Goal: Transaction & Acquisition: Book appointment/travel/reservation

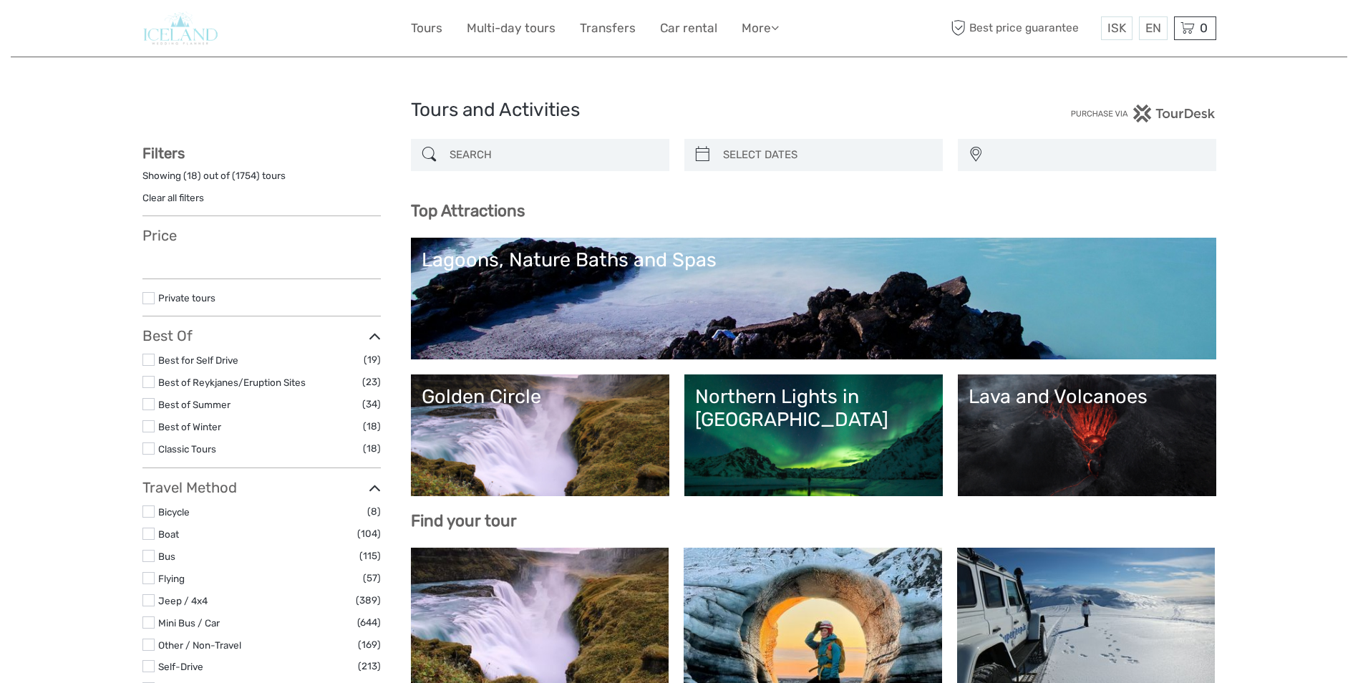
select select
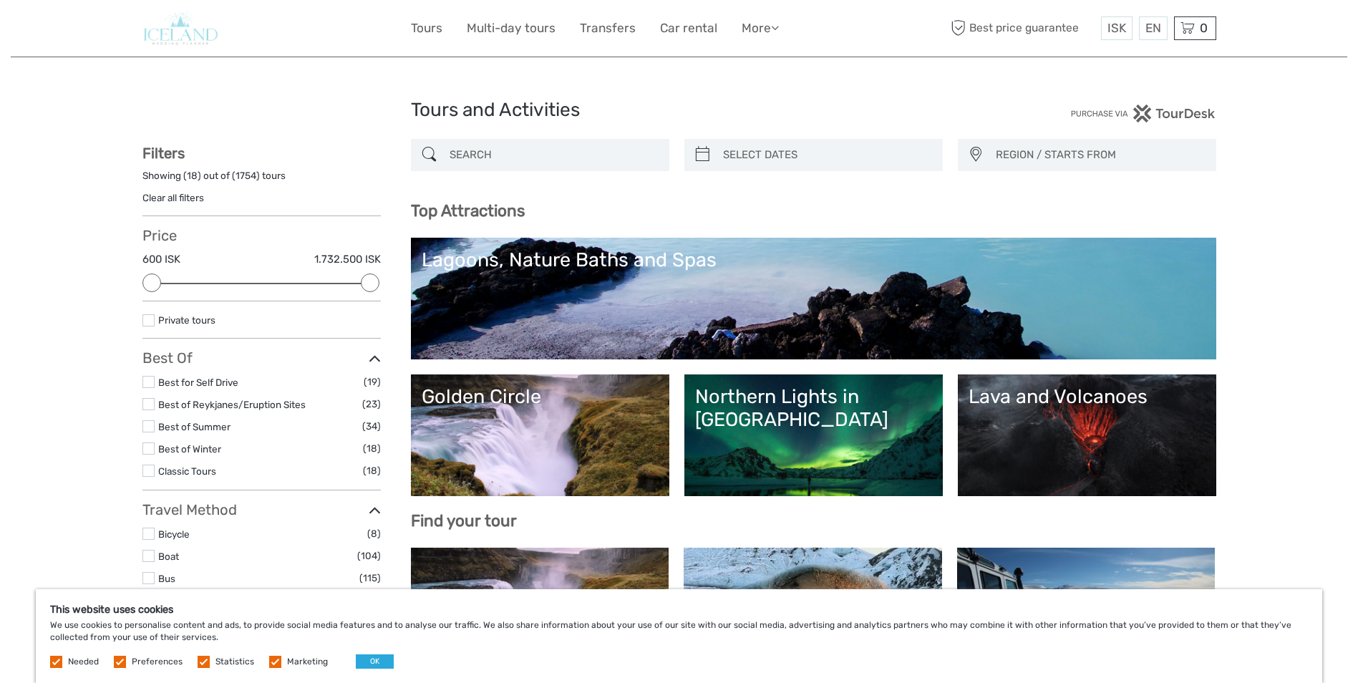
type input "02/09/2025"
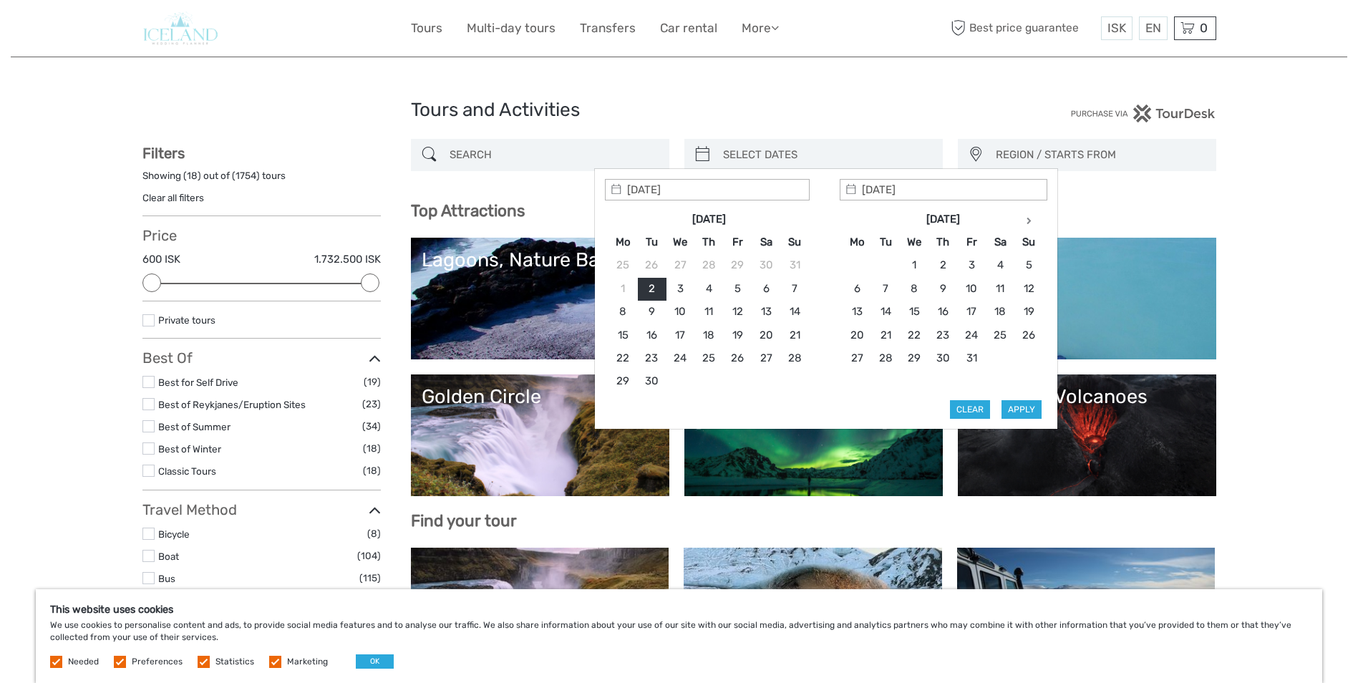
click at [849, 150] on input "search" at bounding box center [826, 154] width 218 height 25
click at [1036, 224] on th at bounding box center [1028, 219] width 29 height 23
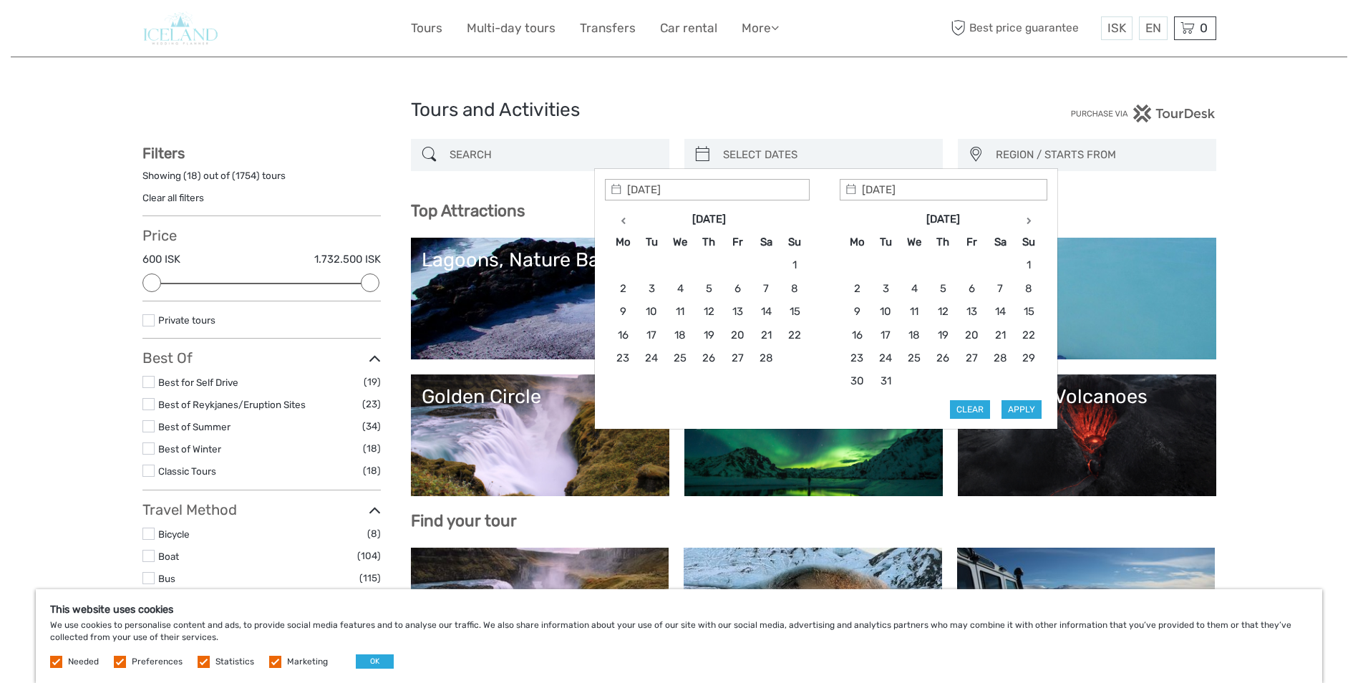
click at [1036, 224] on th at bounding box center [1028, 219] width 29 height 23
type input "01/08/2026"
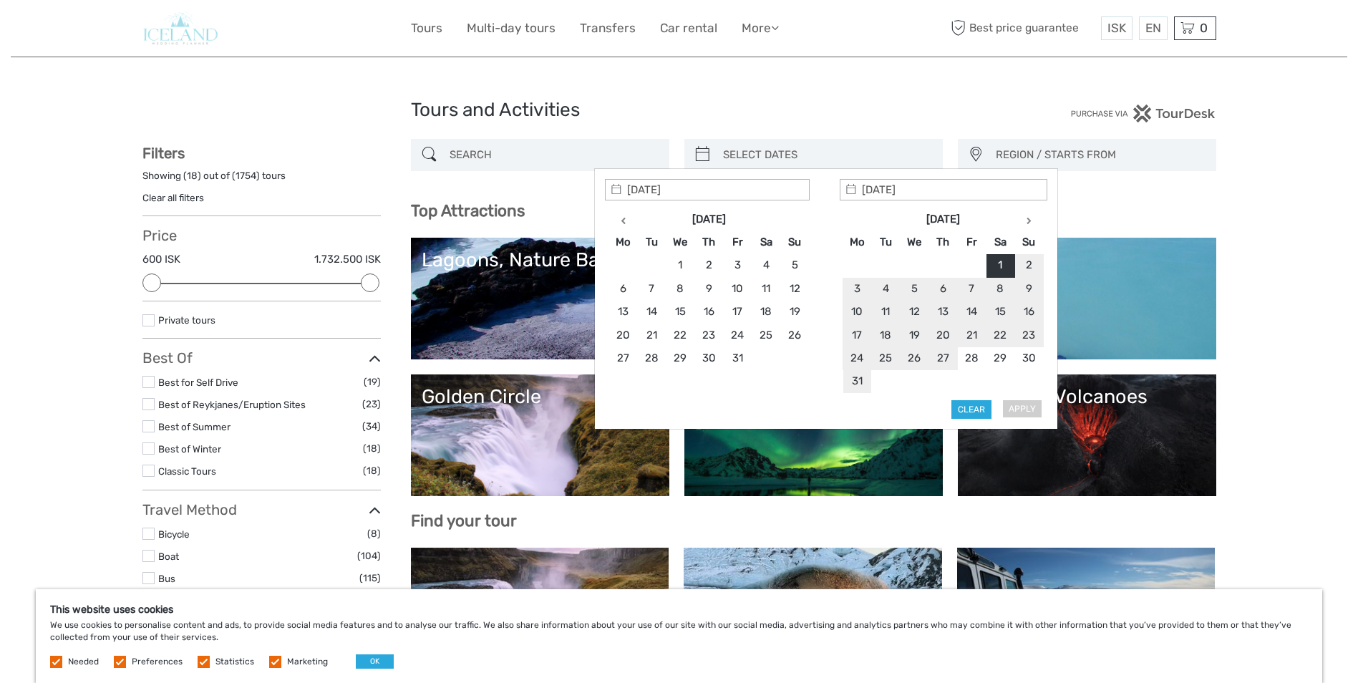
type input "31/08/2026"
type input "01/08/2026"
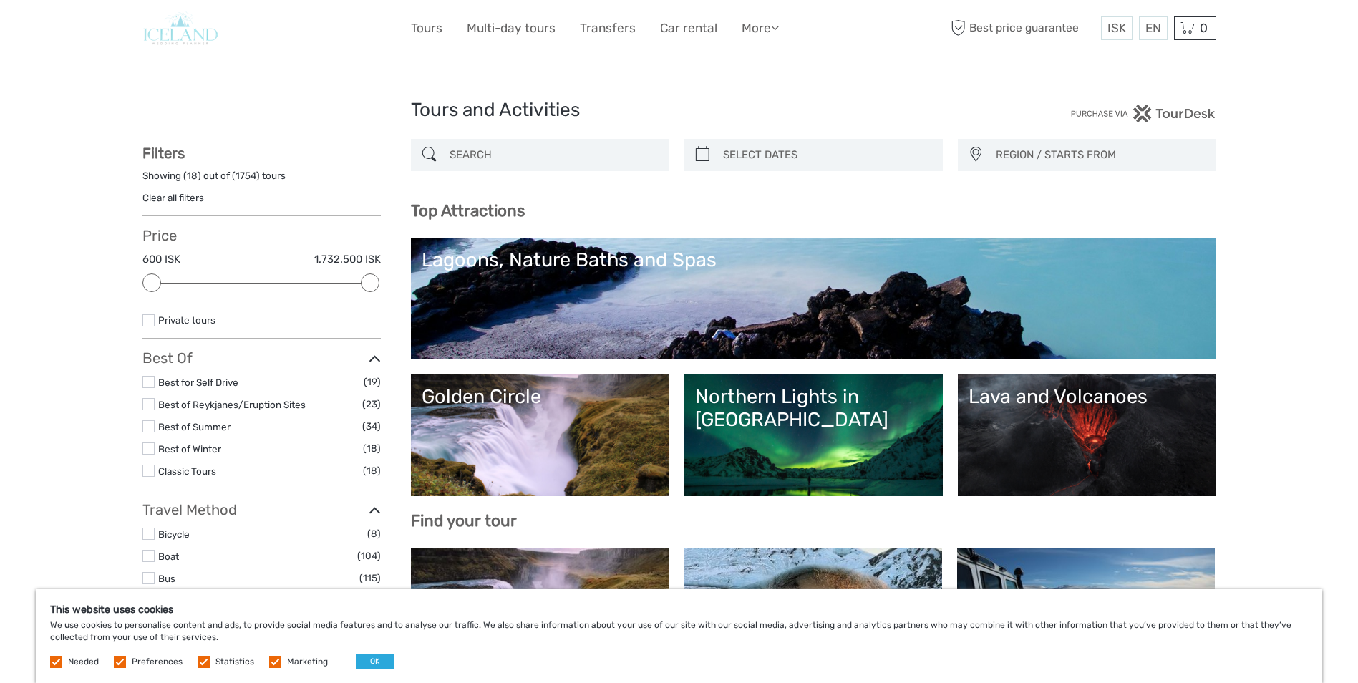
click at [1092, 159] on span "REGION / STARTS FROM" at bounding box center [1099, 155] width 220 height 24
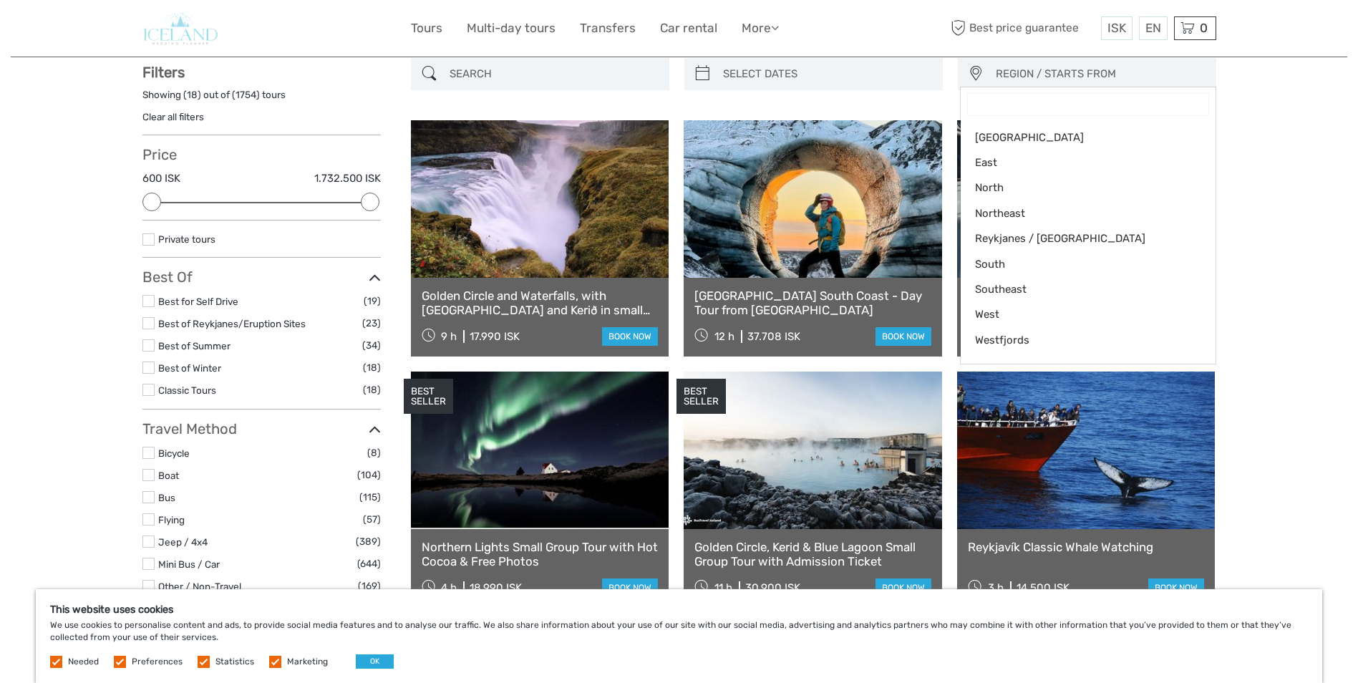
scroll to position [82, 0]
click at [1069, 242] on span "Reykjanes / [GEOGRAPHIC_DATA]" at bounding box center [1076, 238] width 202 height 15
select select "Reykjanes / [GEOGRAPHIC_DATA]"
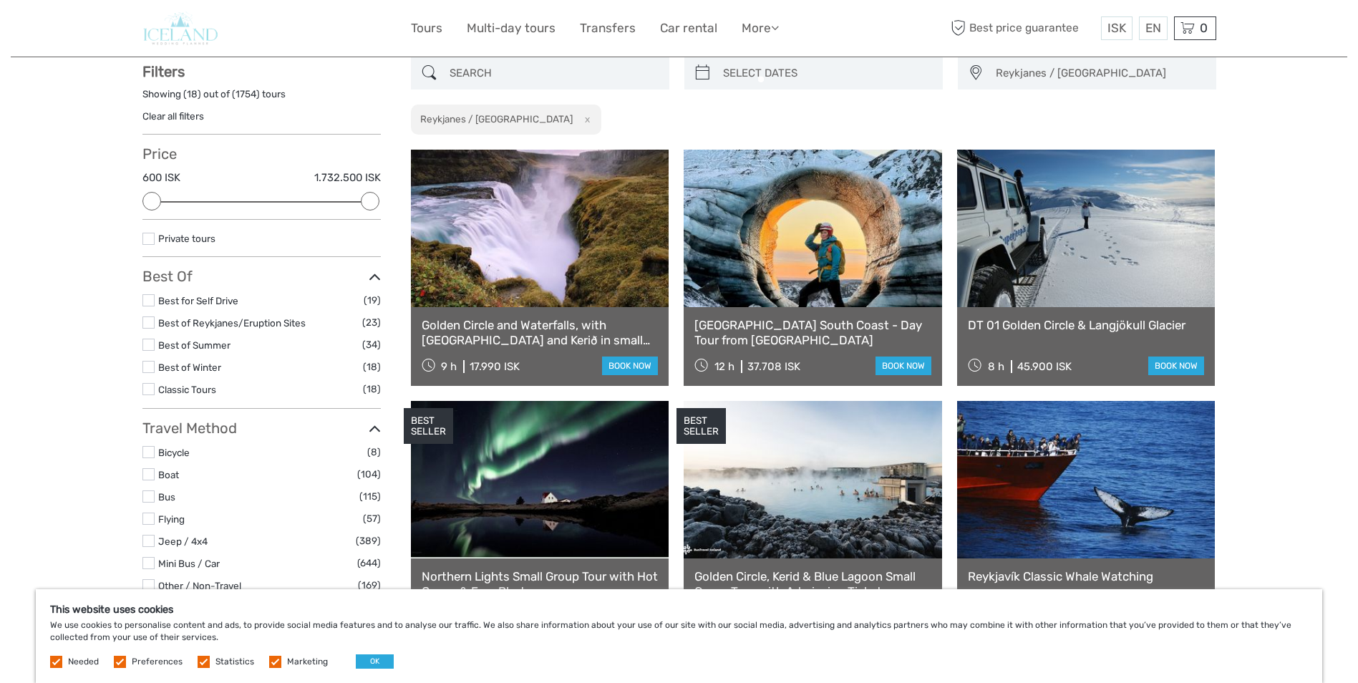
scroll to position [44, 0]
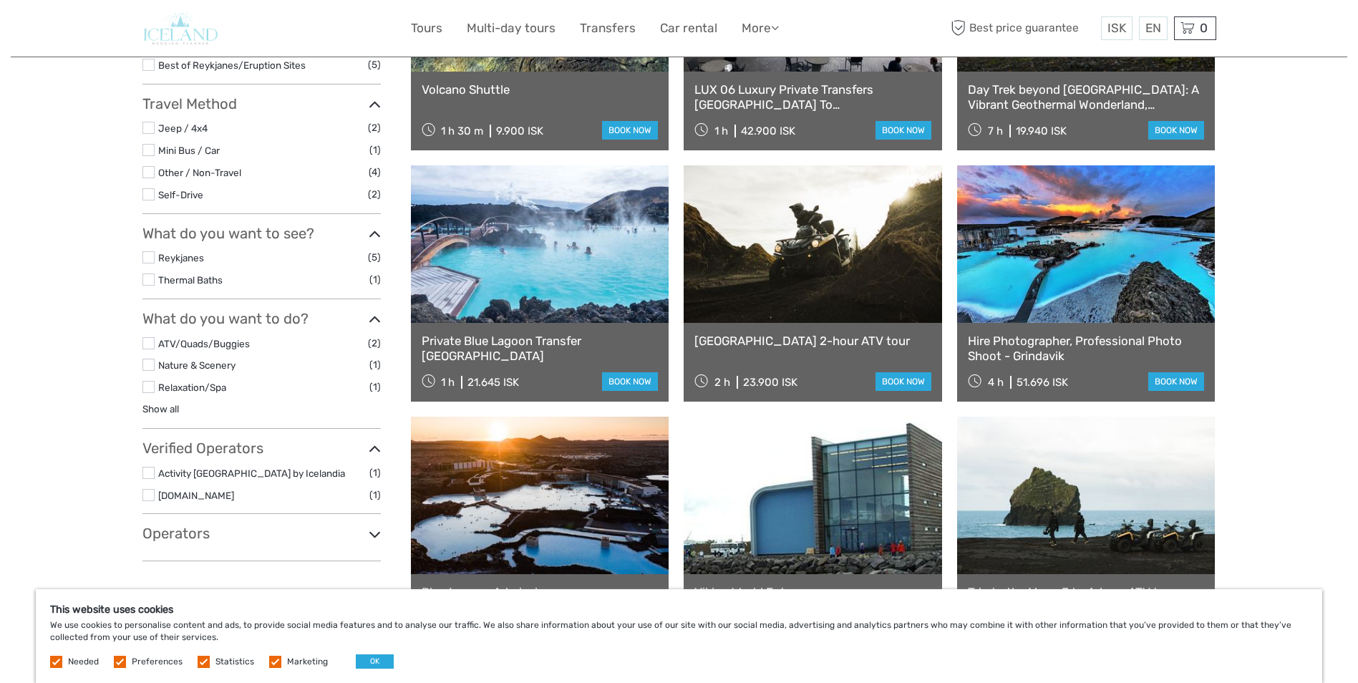
scroll to position [323, 0]
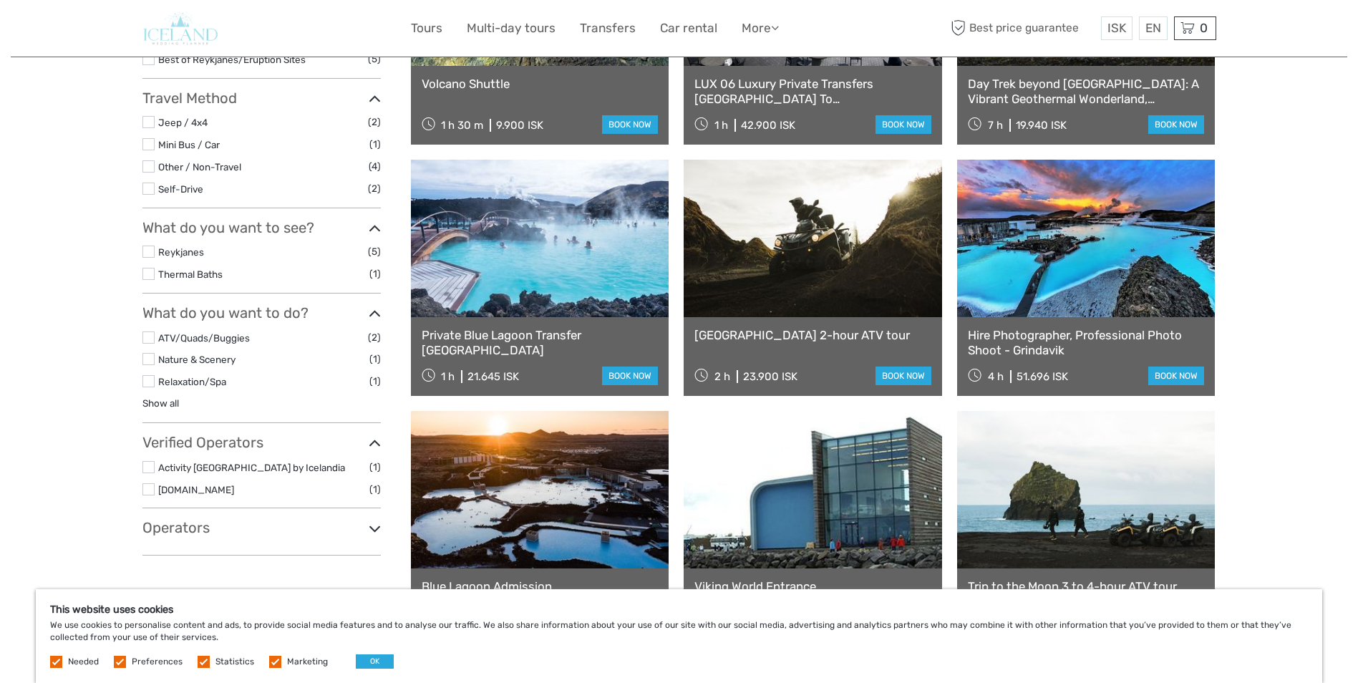
click at [1143, 331] on link "Hire Photographer, Professional Photo Shoot - Grindavik" at bounding box center [1086, 342] width 237 height 29
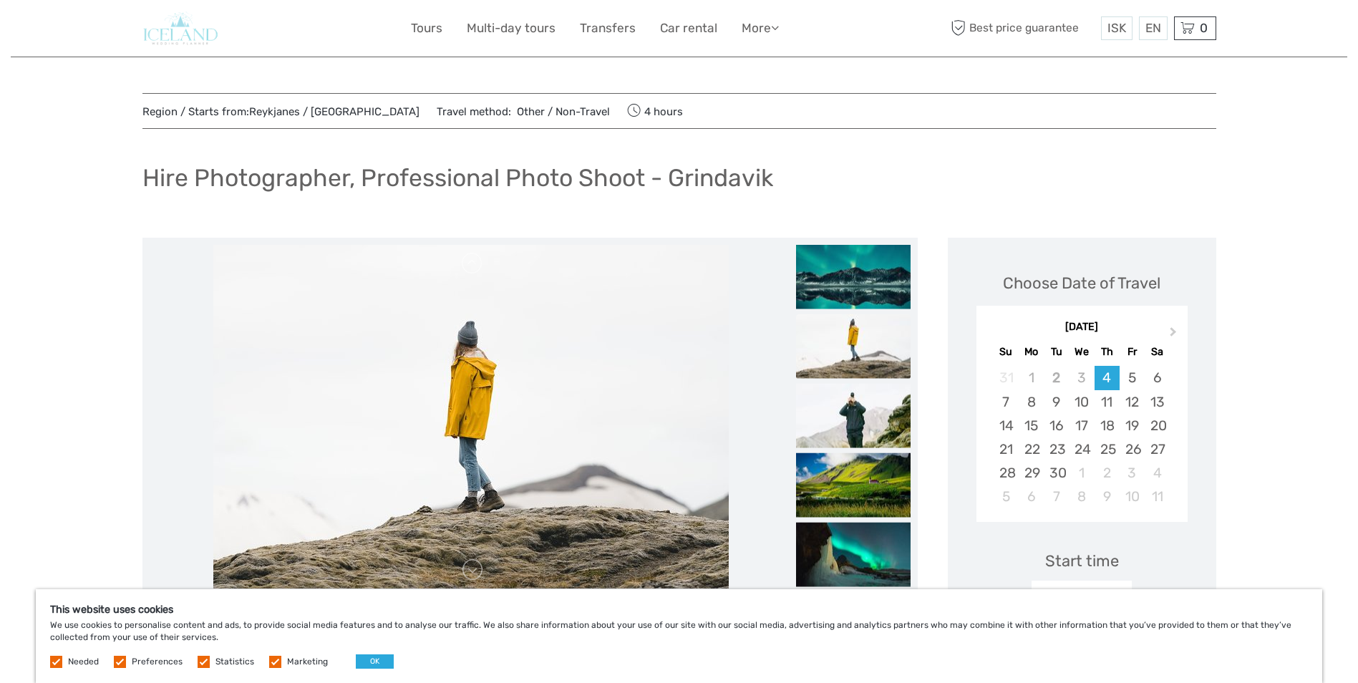
click at [594, 462] on img at bounding box center [470, 417] width 515 height 344
click at [881, 423] on img at bounding box center [853, 416] width 115 height 64
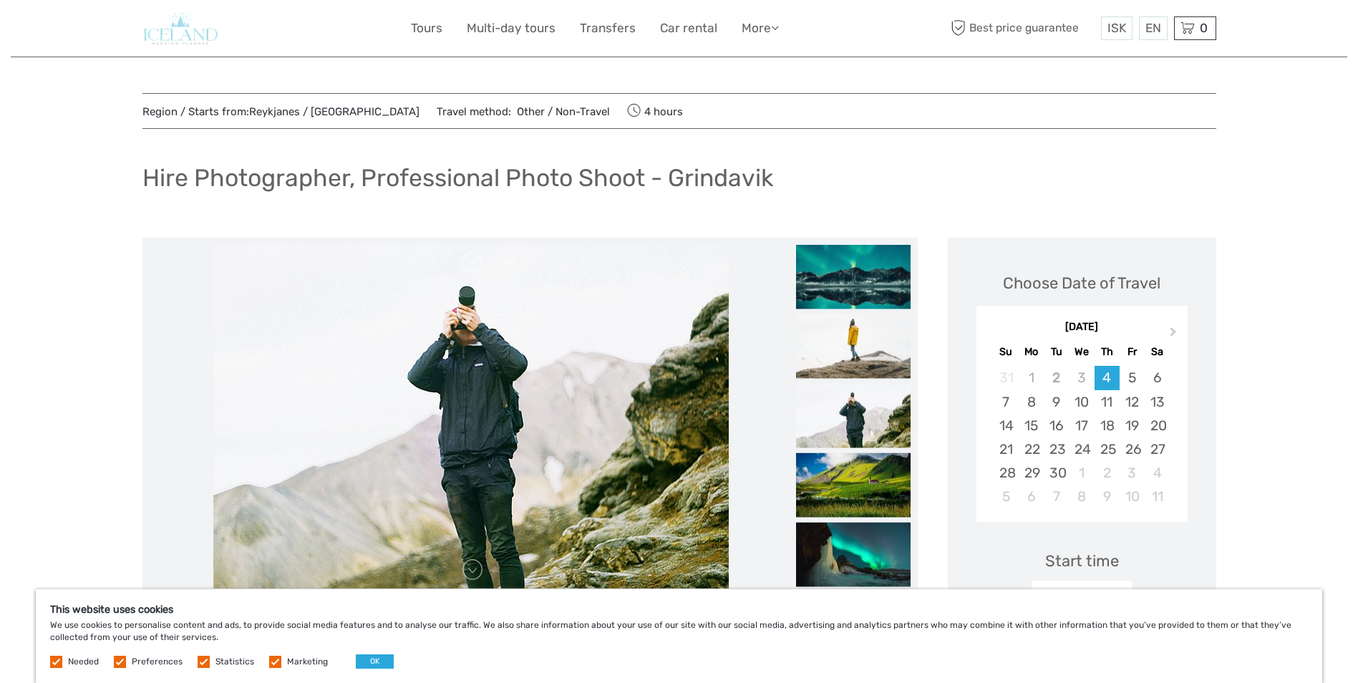
click at [558, 437] on img at bounding box center [470, 417] width 515 height 344
click at [473, 576] on link at bounding box center [472, 569] width 23 height 23
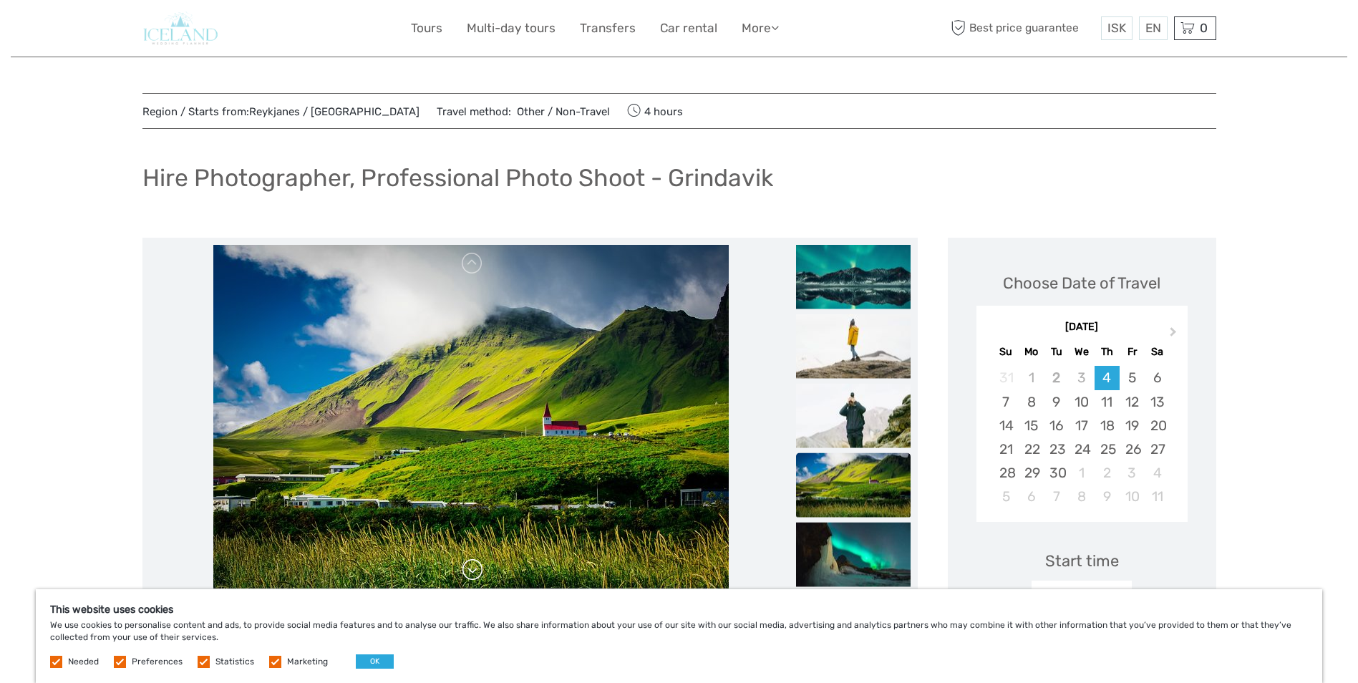
click at [473, 576] on link at bounding box center [472, 569] width 23 height 23
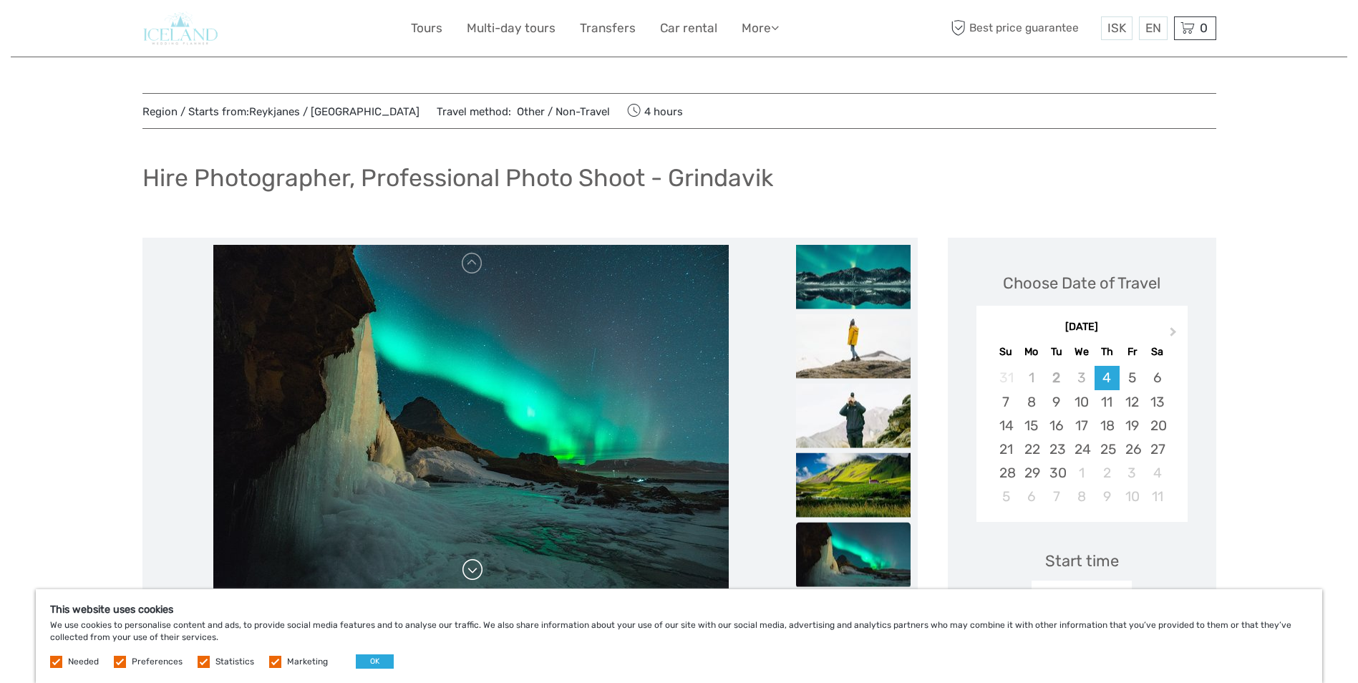
click at [473, 576] on link at bounding box center [472, 569] width 23 height 23
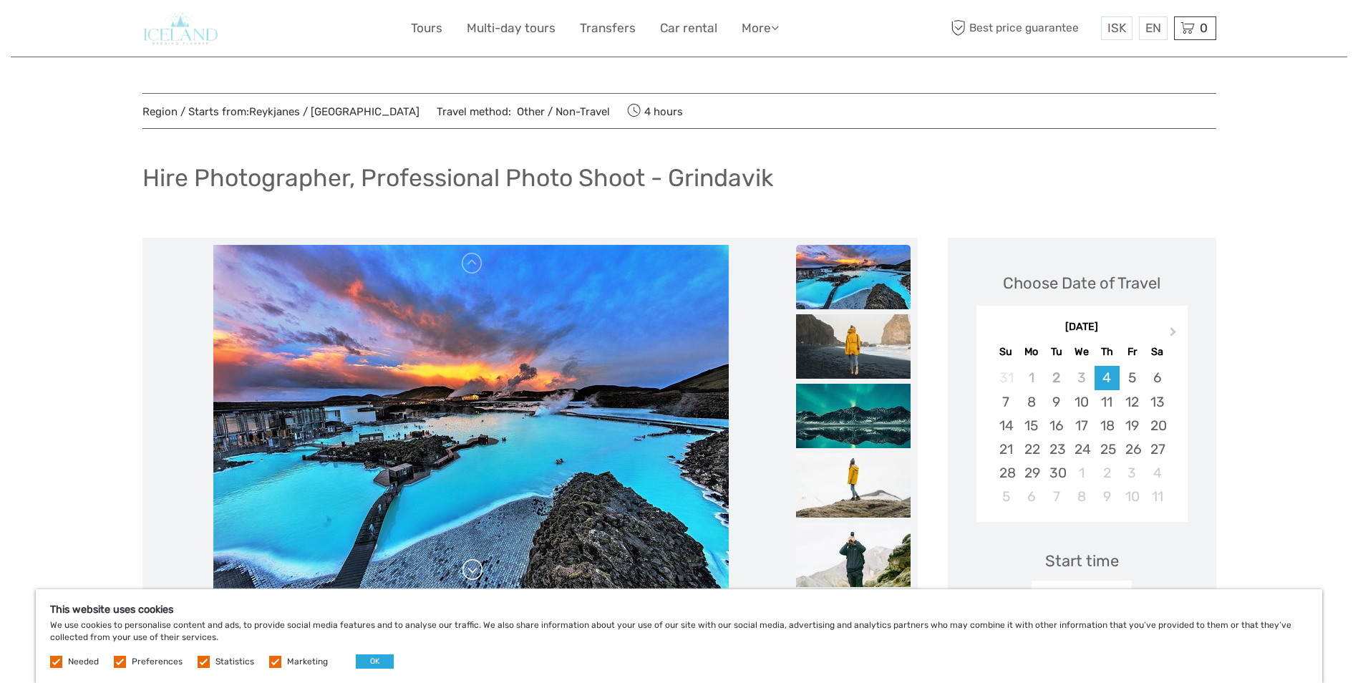
click at [473, 576] on link at bounding box center [472, 569] width 23 height 23
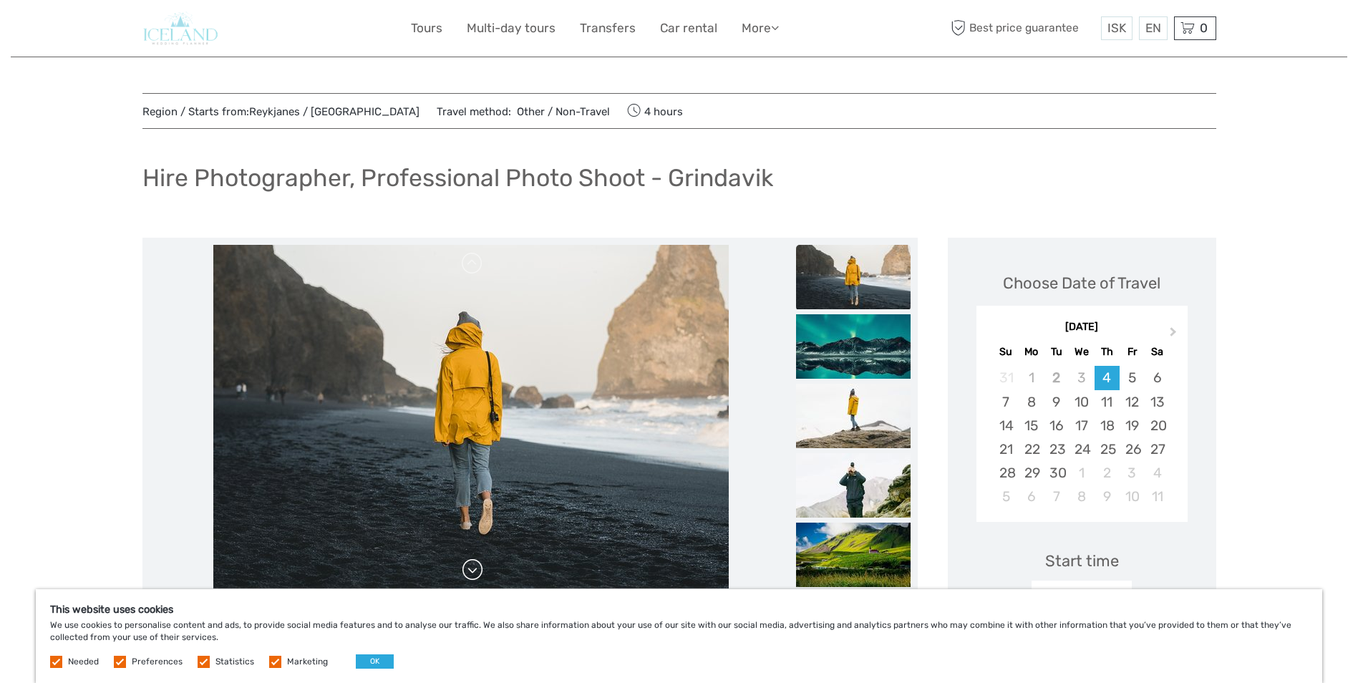
click at [473, 576] on link at bounding box center [472, 569] width 23 height 23
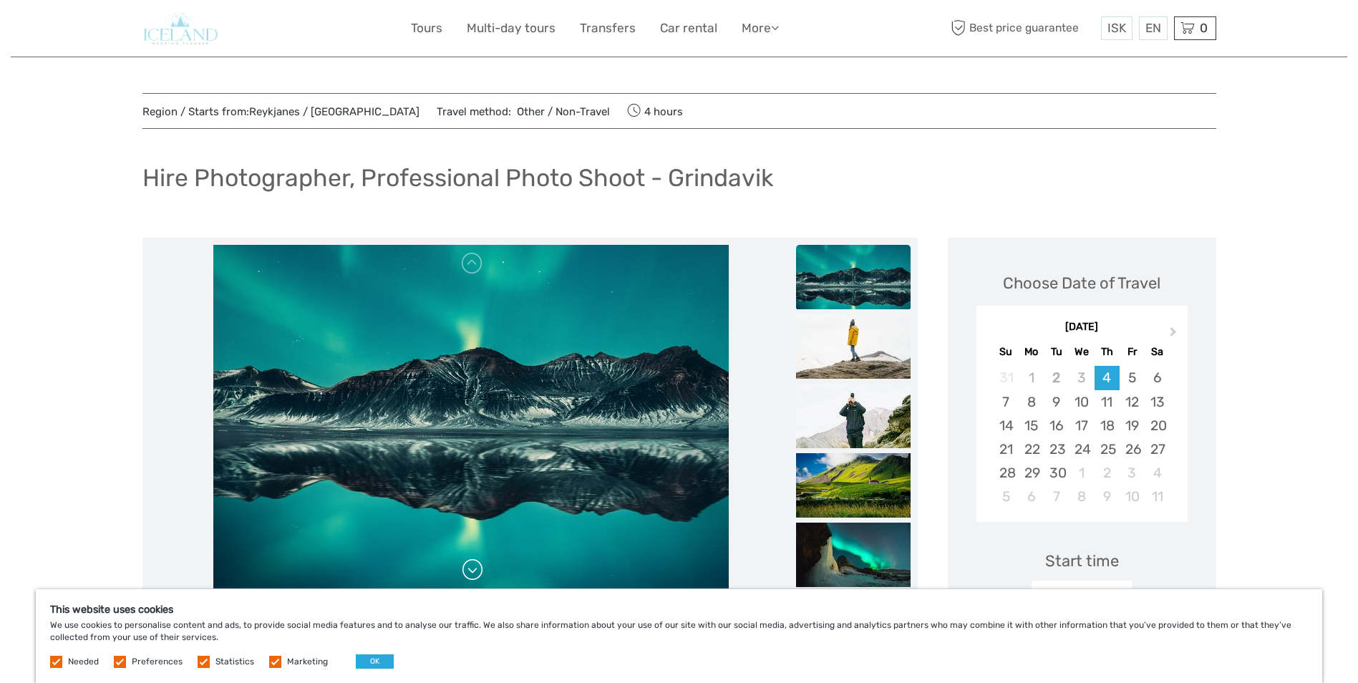
click at [473, 576] on link at bounding box center [472, 569] width 23 height 23
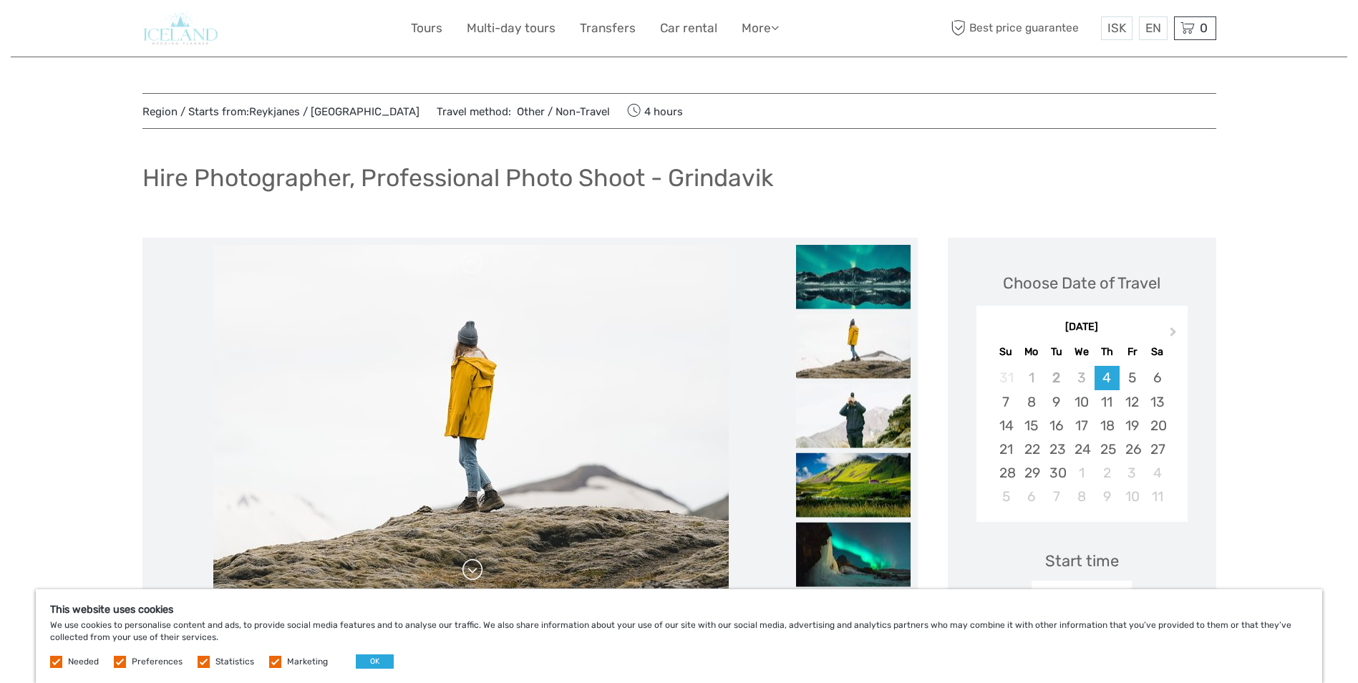
click at [473, 576] on link at bounding box center [472, 569] width 23 height 23
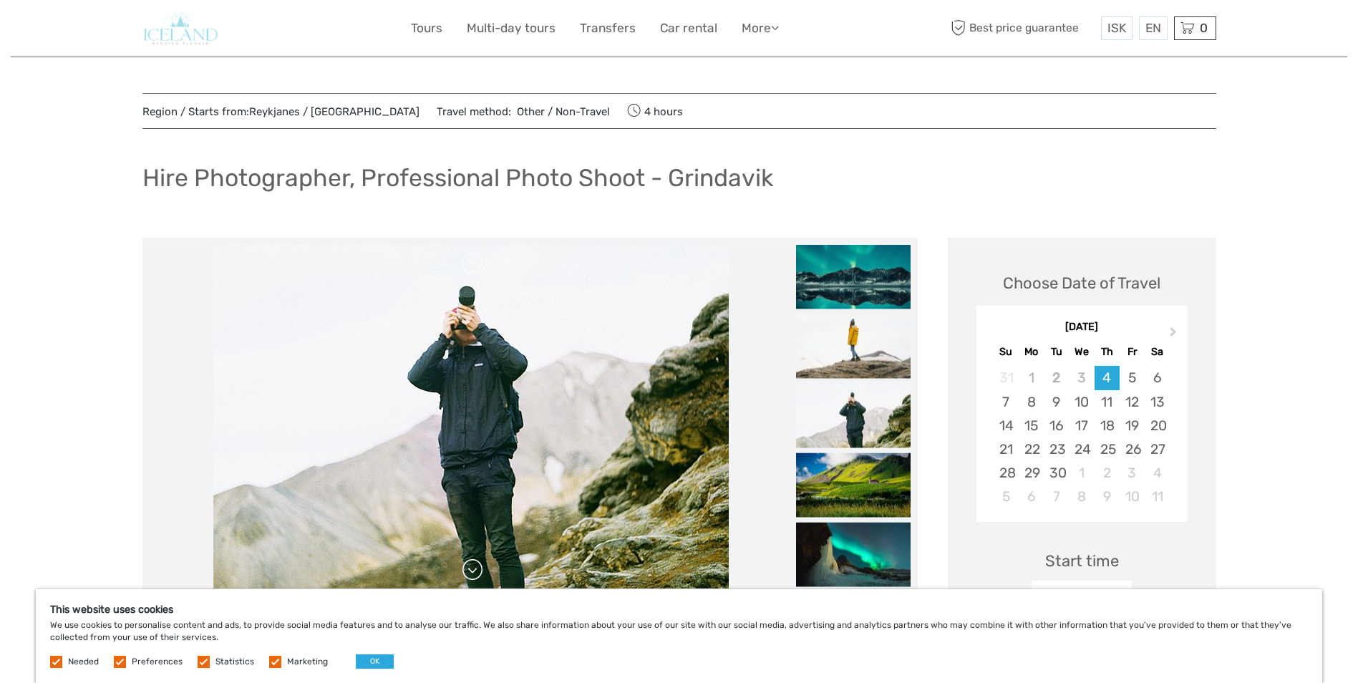
click at [473, 576] on link at bounding box center [472, 569] width 23 height 23
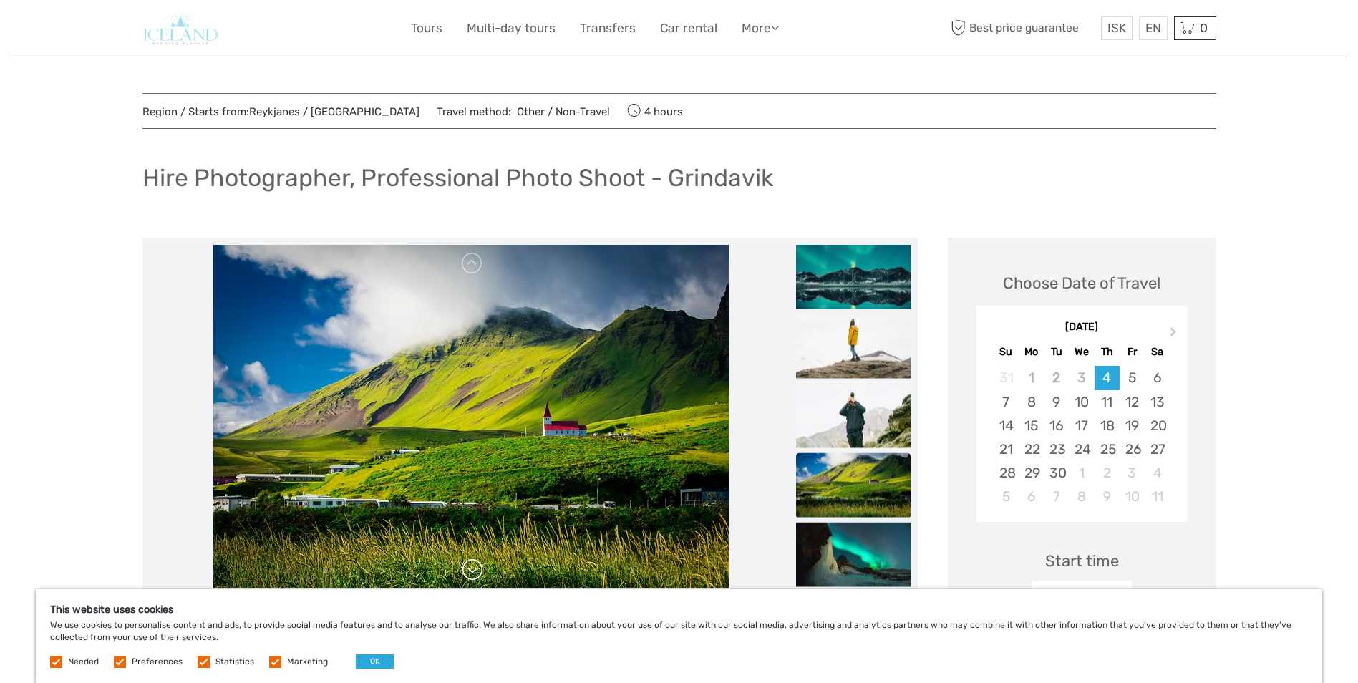
click at [473, 576] on link at bounding box center [472, 569] width 23 height 23
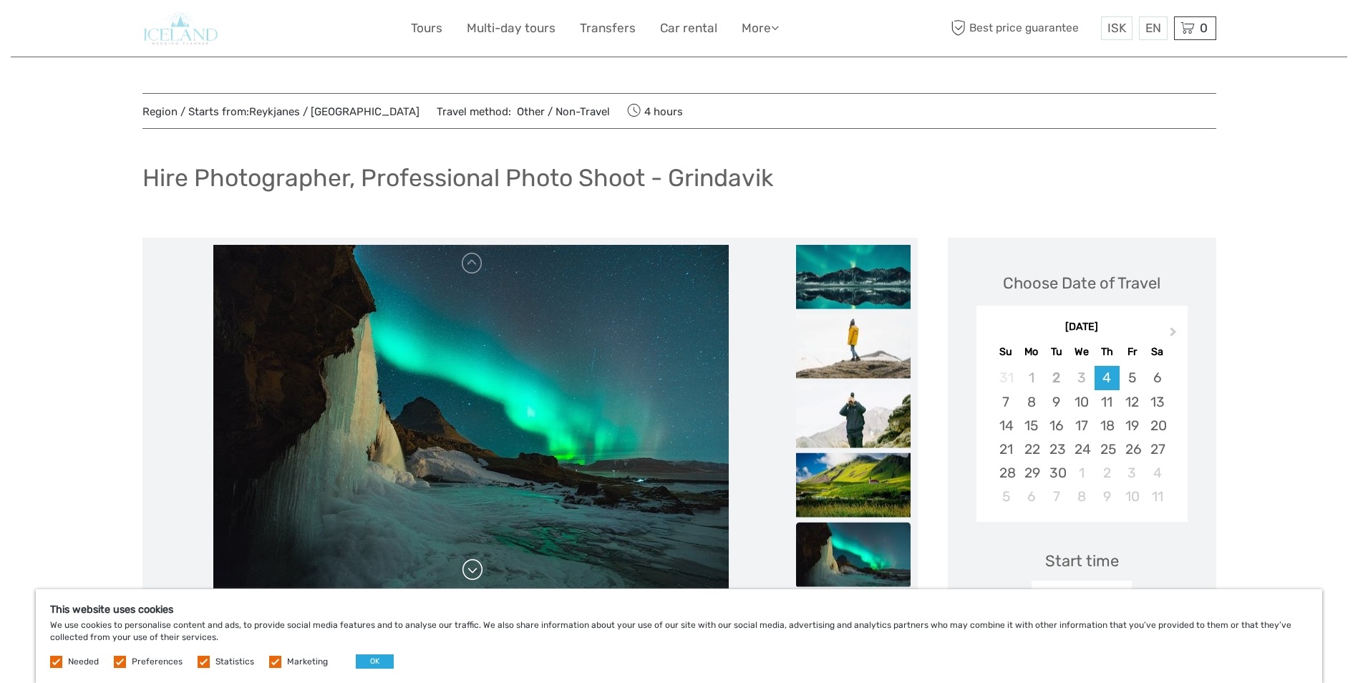
click at [473, 576] on link at bounding box center [472, 569] width 23 height 23
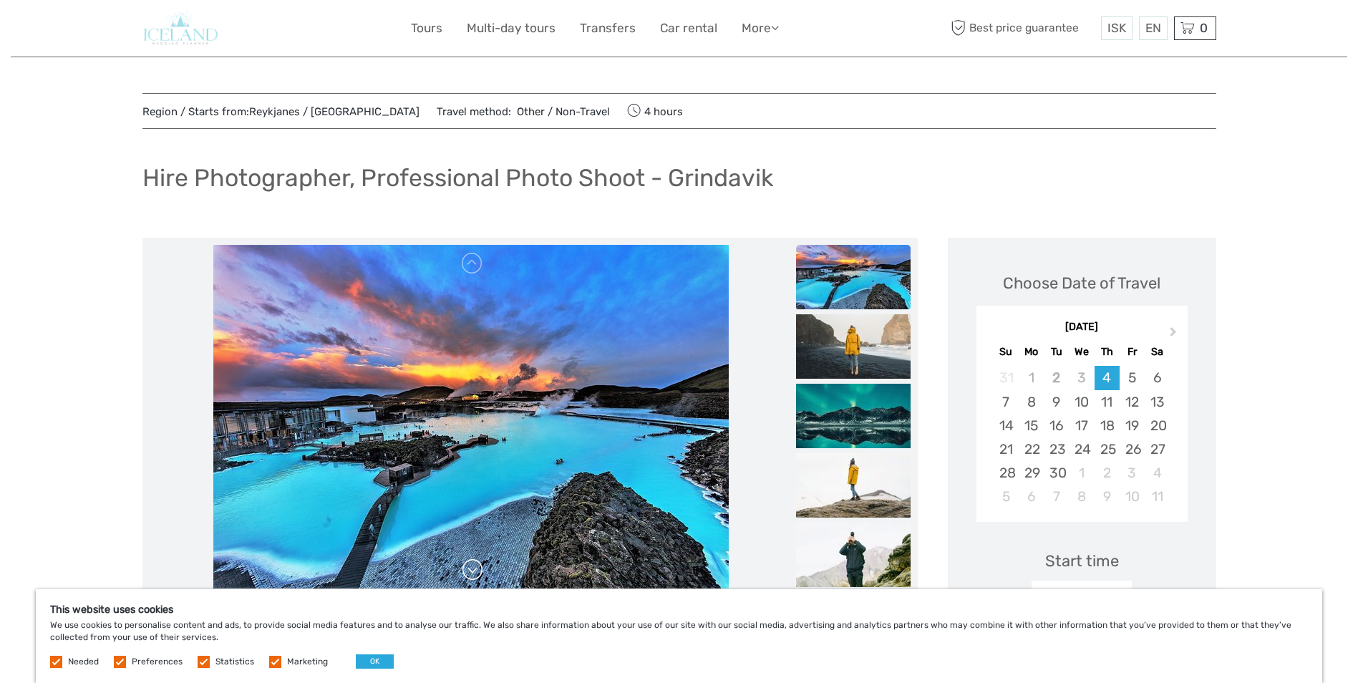
click at [473, 576] on link at bounding box center [472, 569] width 23 height 23
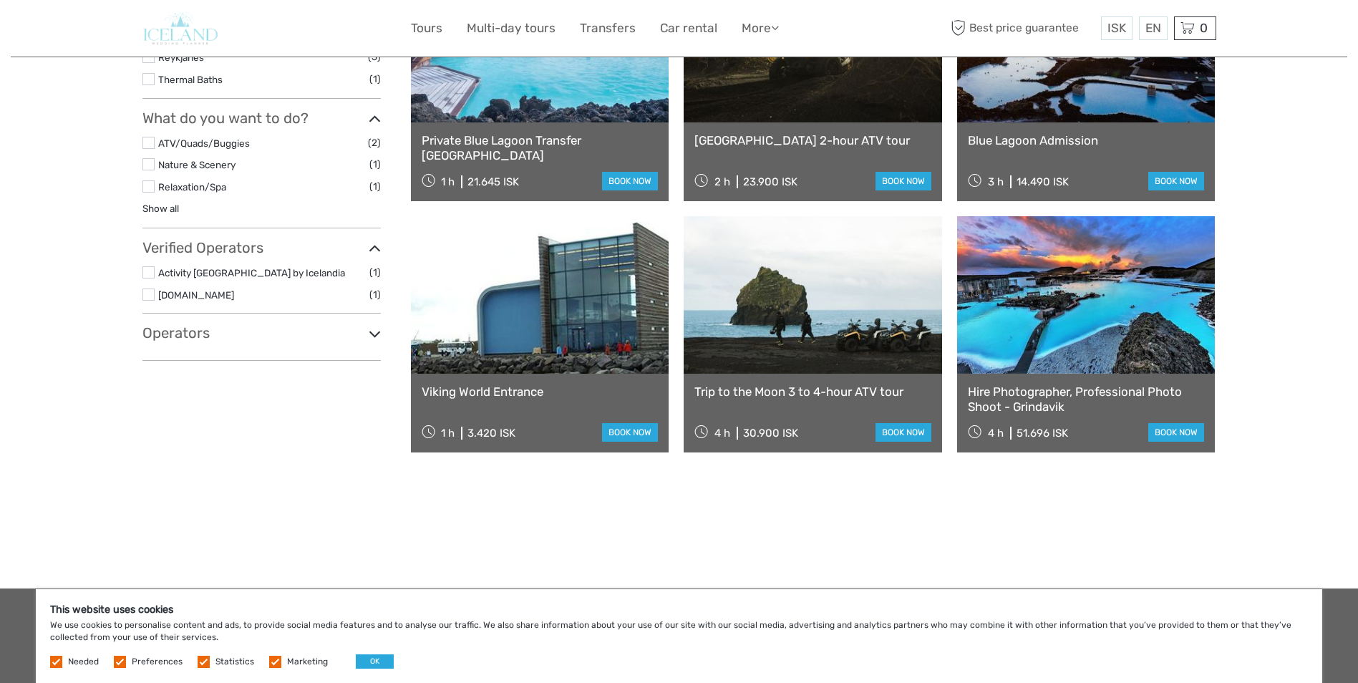
scroll to position [505, 0]
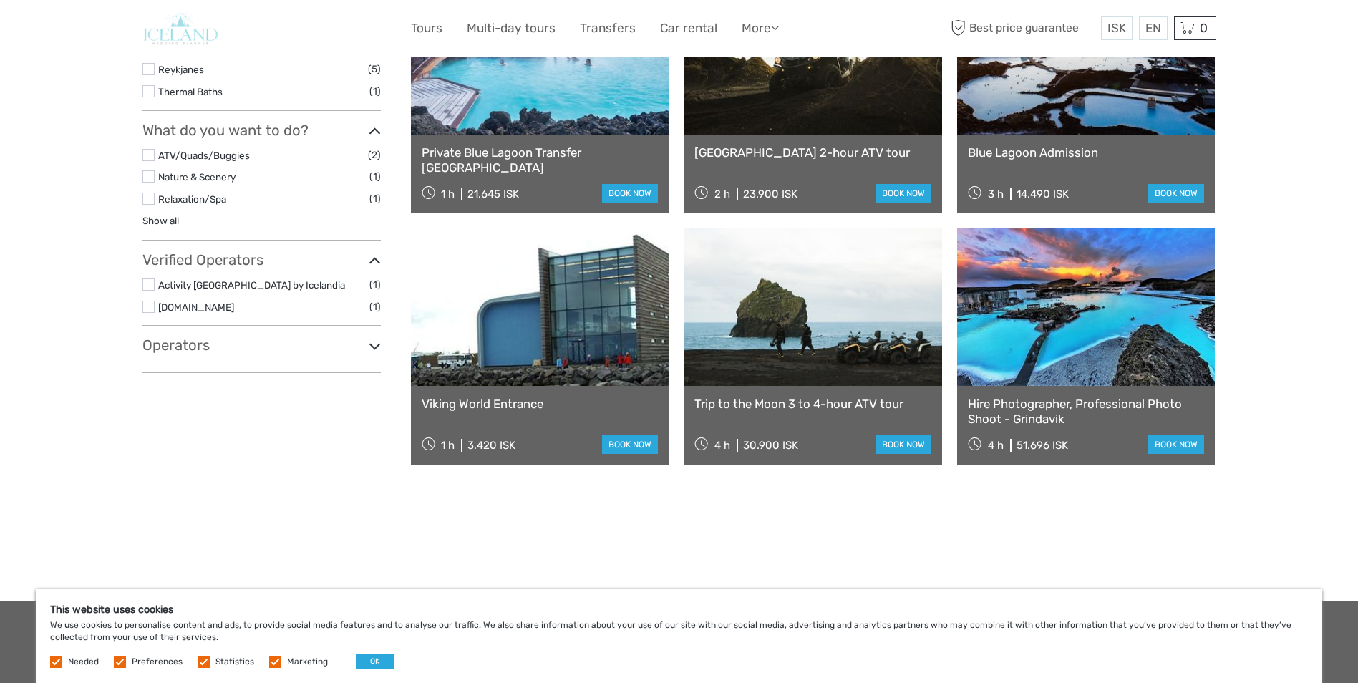
click at [822, 406] on link "Trip to the Moon 3 to 4-hour ATV tour" at bounding box center [812, 404] width 237 height 14
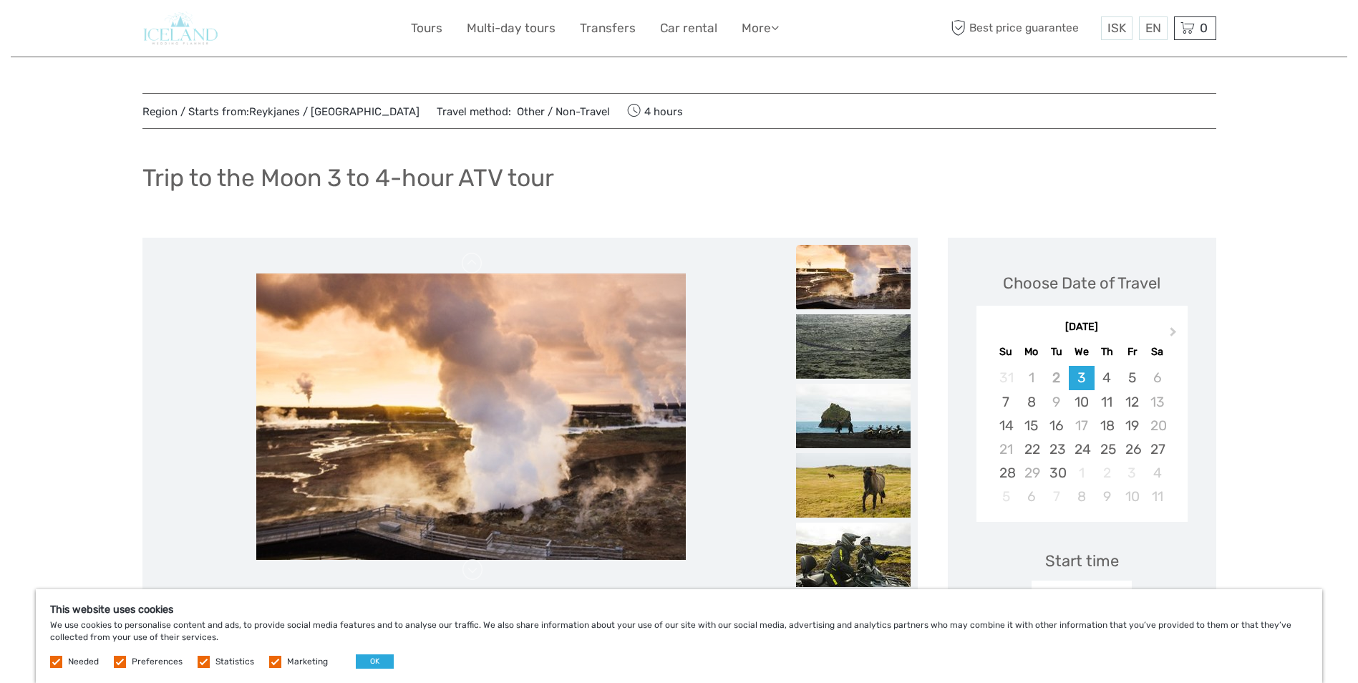
click at [598, 460] on img at bounding box center [471, 416] width 430 height 286
click at [393, 659] on div "This website uses cookies We use cookies to personalise content and ads, to pro…" at bounding box center [679, 636] width 1287 height 94
click at [384, 662] on button "OK" at bounding box center [375, 661] width 38 height 14
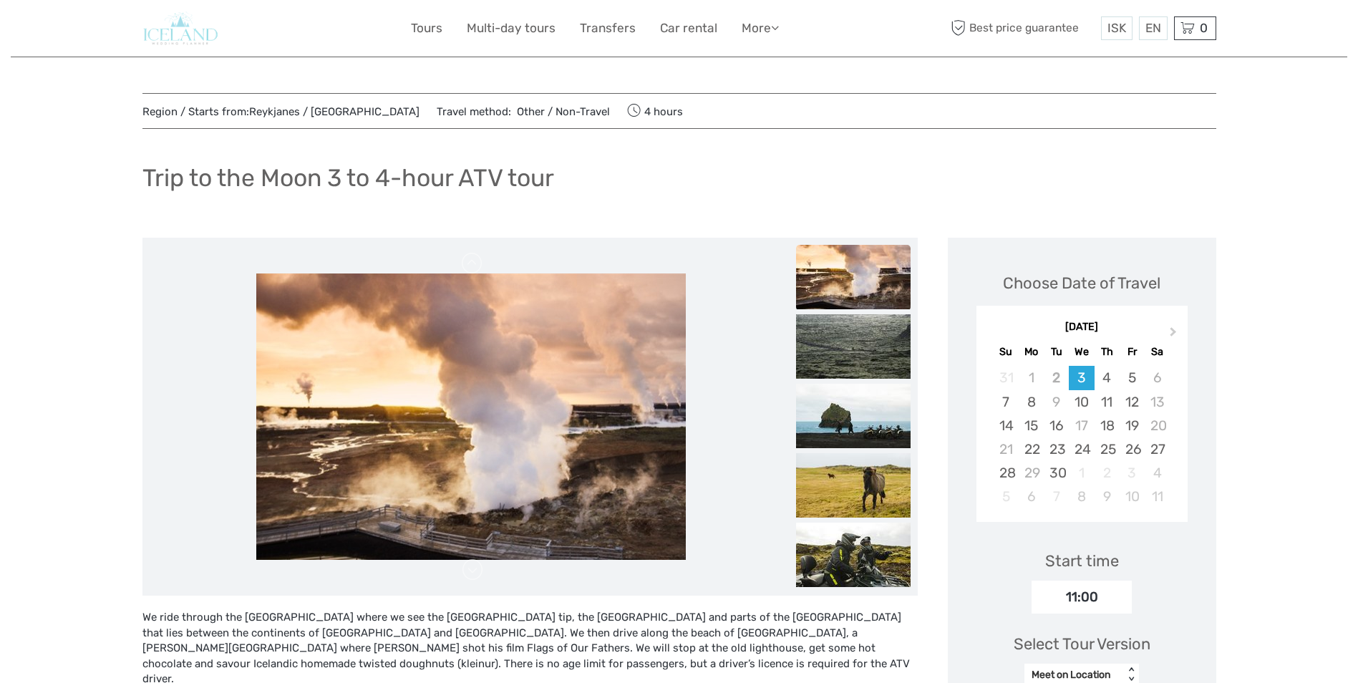
click at [858, 266] on img at bounding box center [853, 277] width 115 height 64
click at [829, 350] on img at bounding box center [853, 346] width 115 height 64
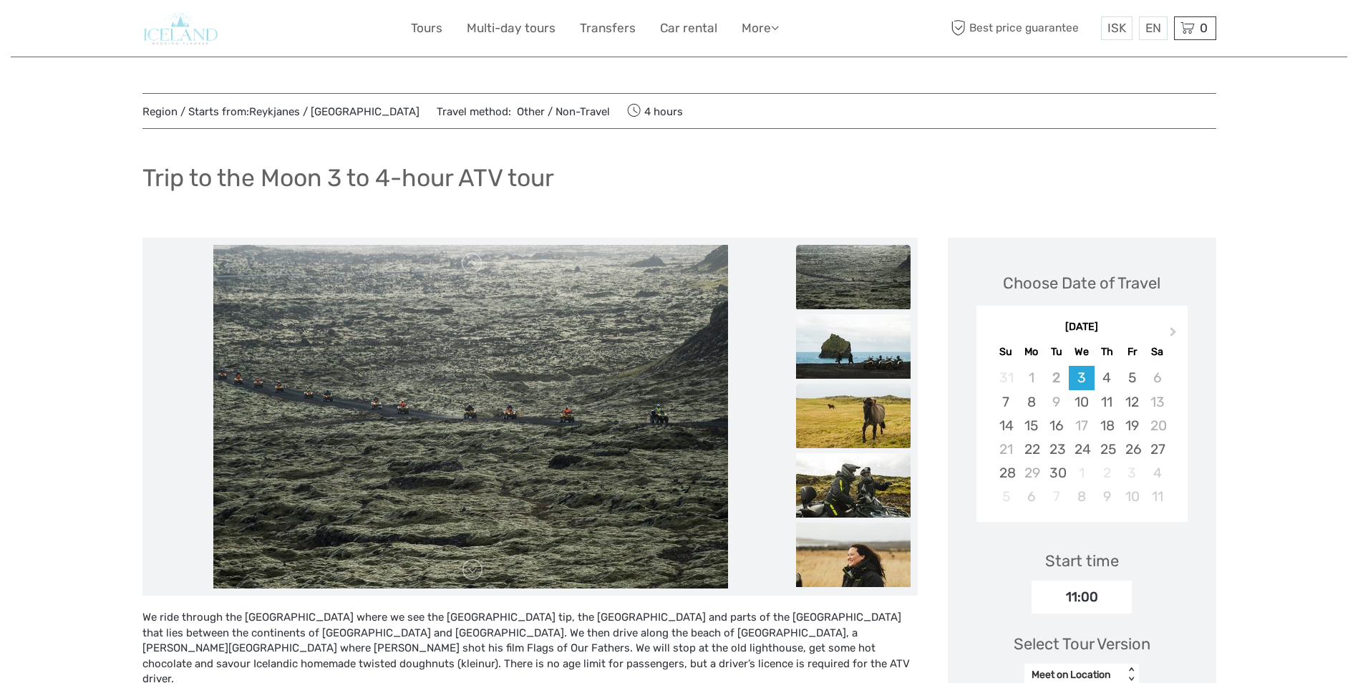
click at [831, 425] on img at bounding box center [853, 416] width 115 height 64
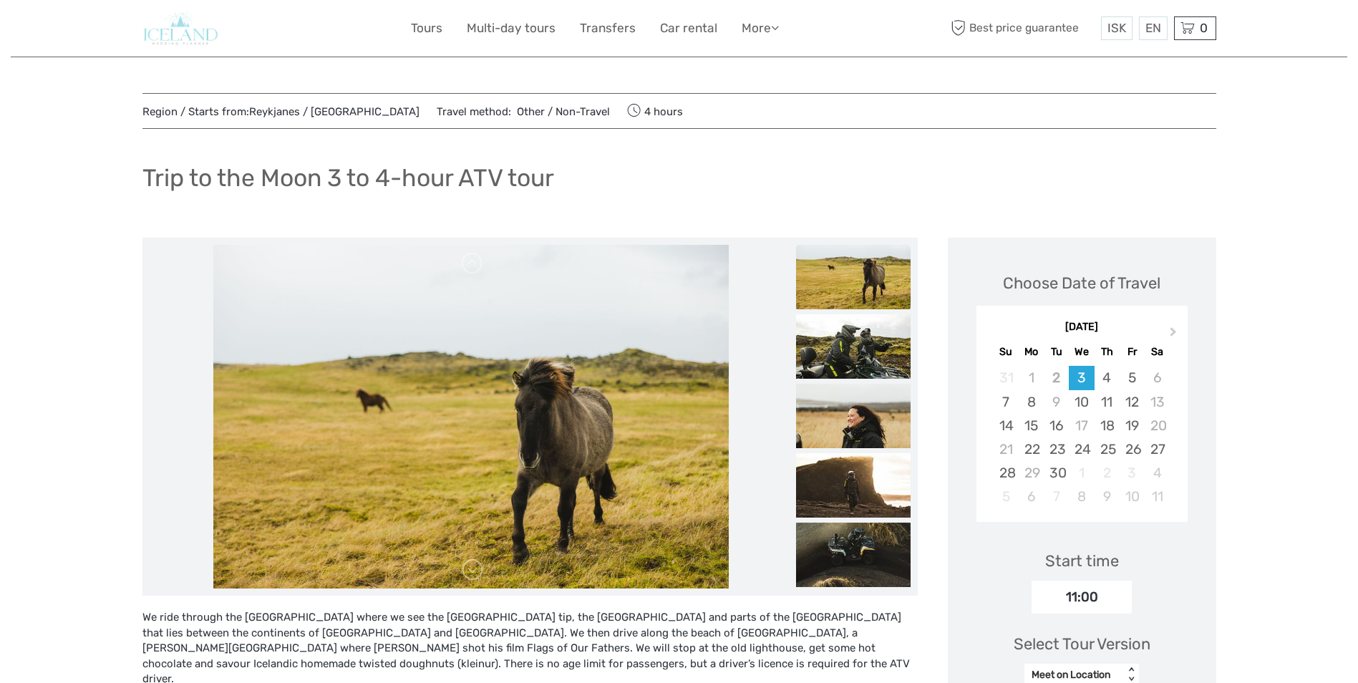
click at [831, 425] on img at bounding box center [853, 416] width 115 height 64
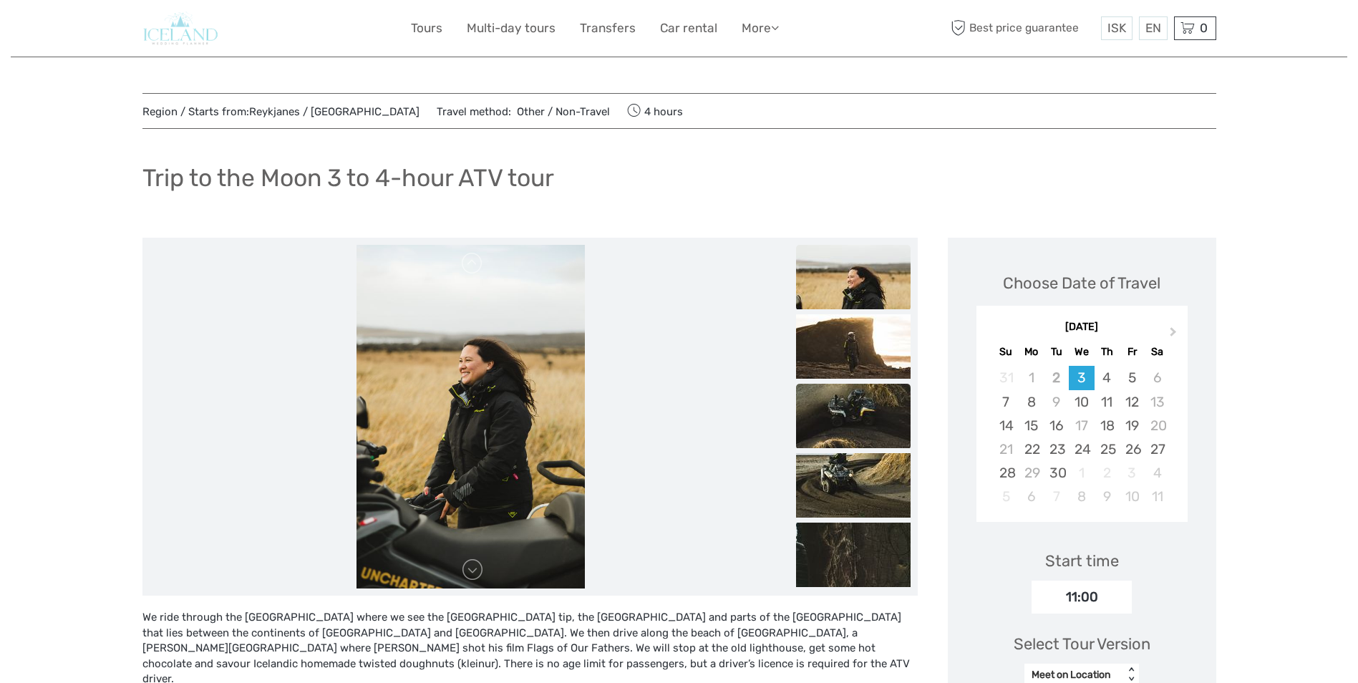
click at [835, 412] on img at bounding box center [853, 416] width 115 height 64
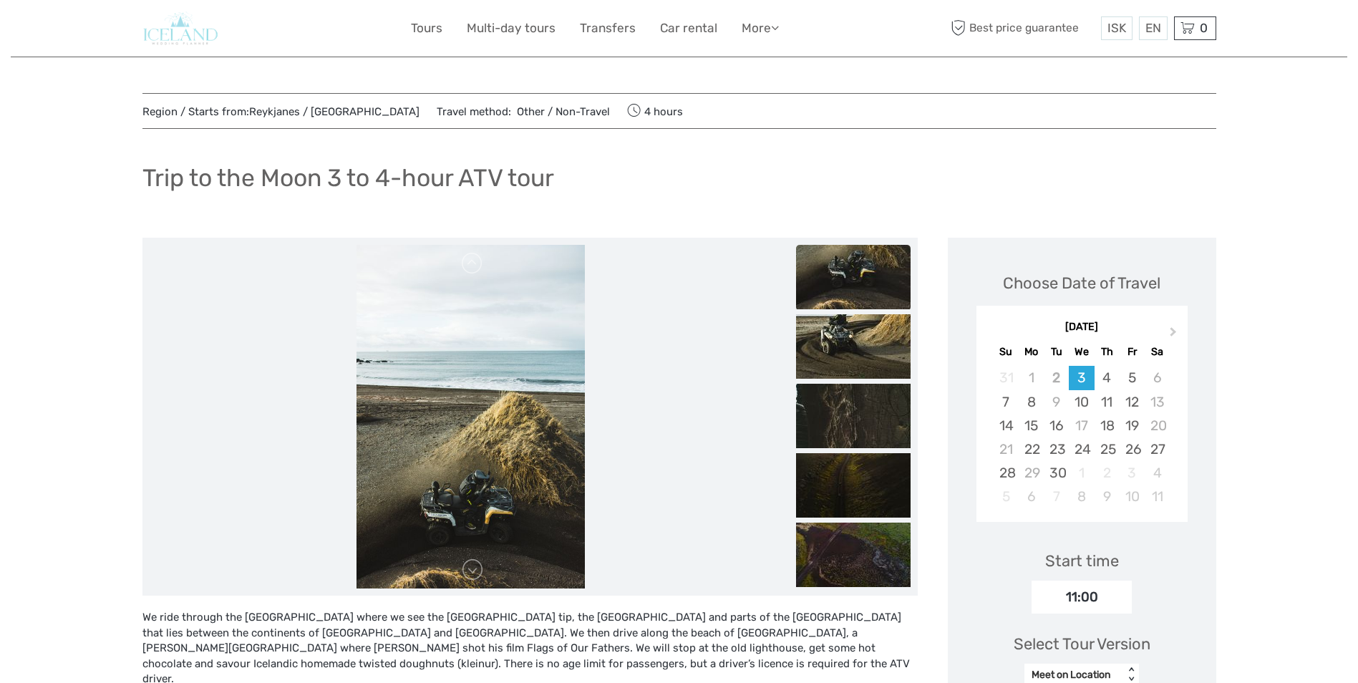
click at [835, 412] on img at bounding box center [853, 416] width 115 height 64
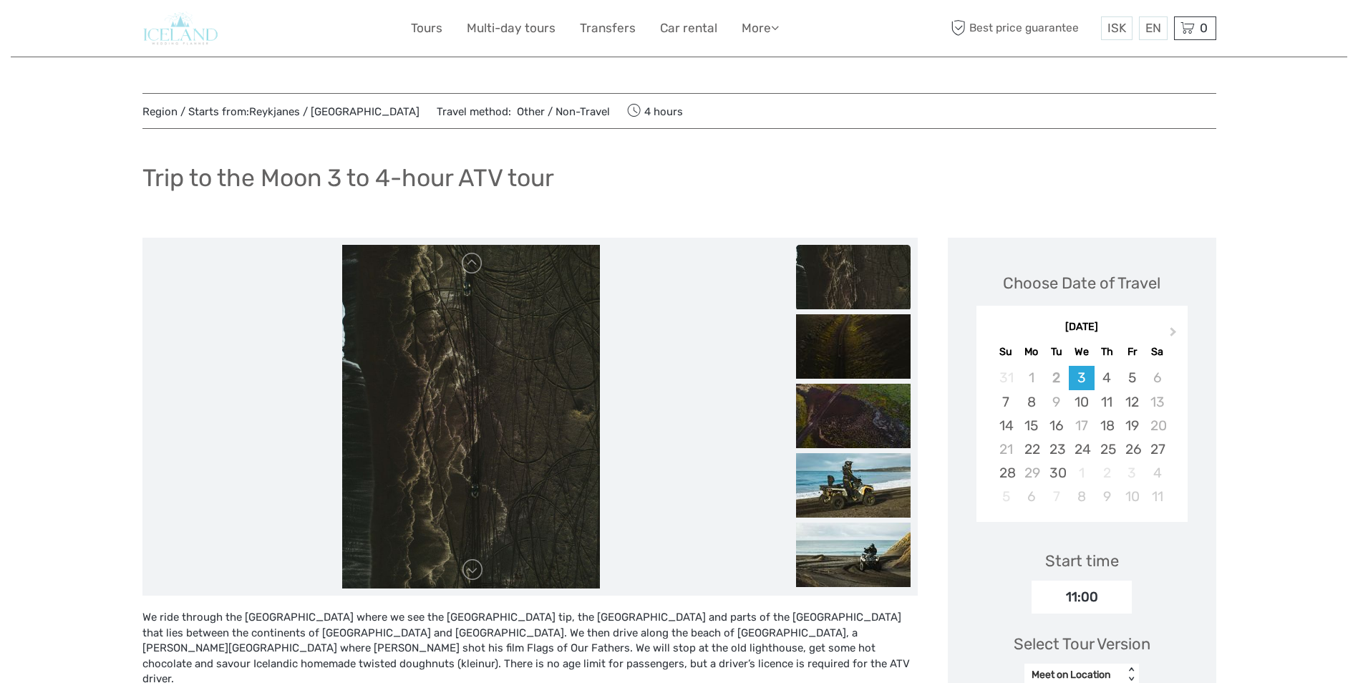
click at [835, 412] on img at bounding box center [853, 416] width 115 height 64
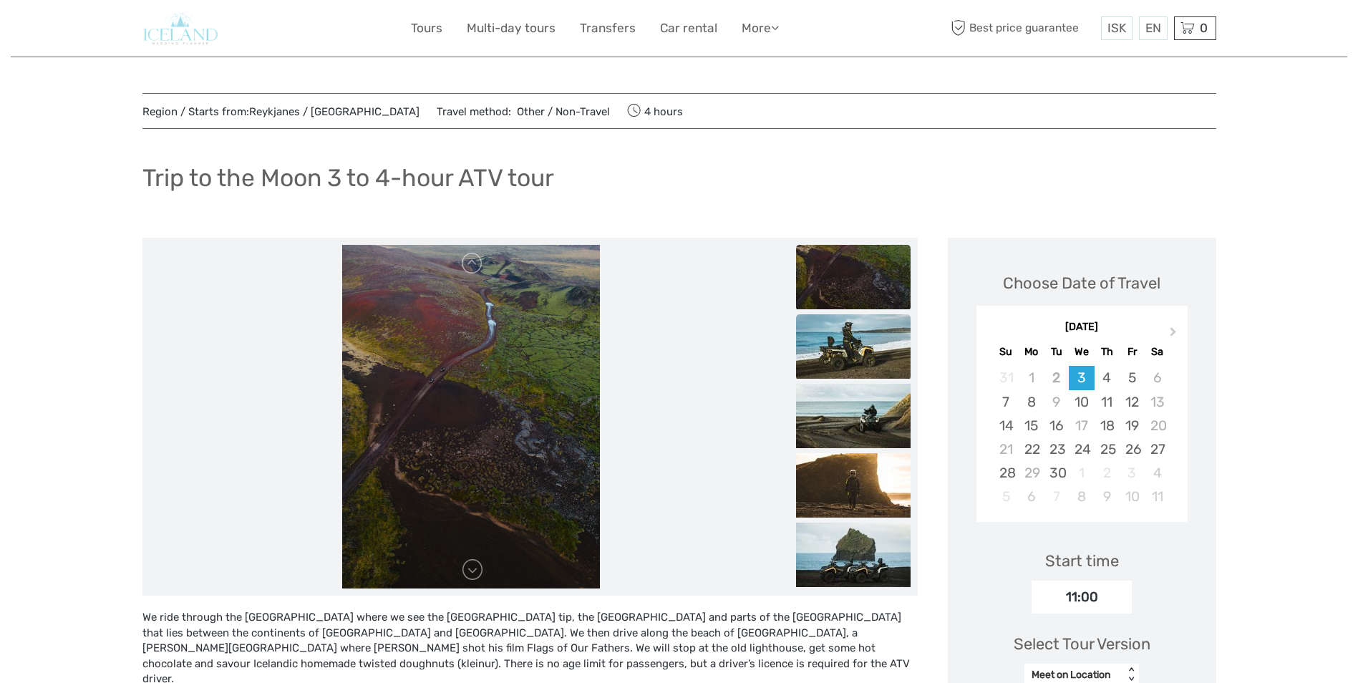
click at [836, 357] on img at bounding box center [853, 346] width 115 height 64
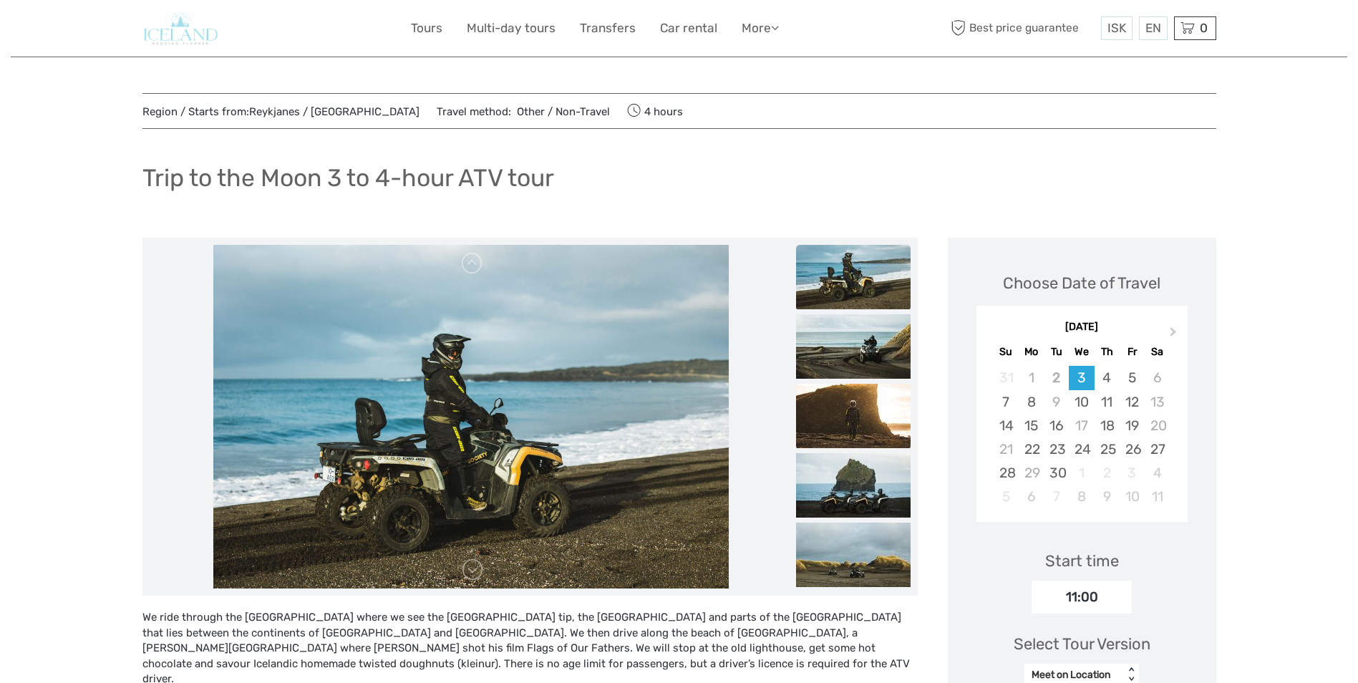
click at [835, 410] on img at bounding box center [853, 416] width 115 height 64
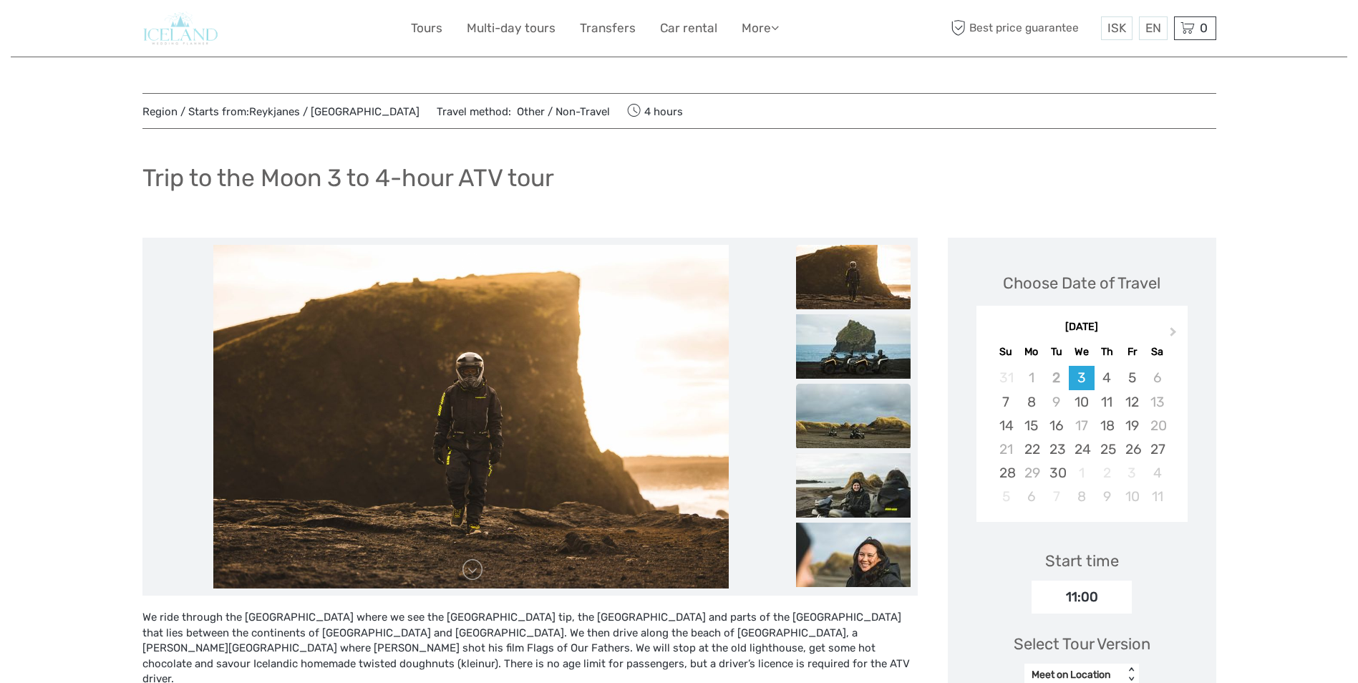
click at [835, 415] on img at bounding box center [853, 416] width 115 height 64
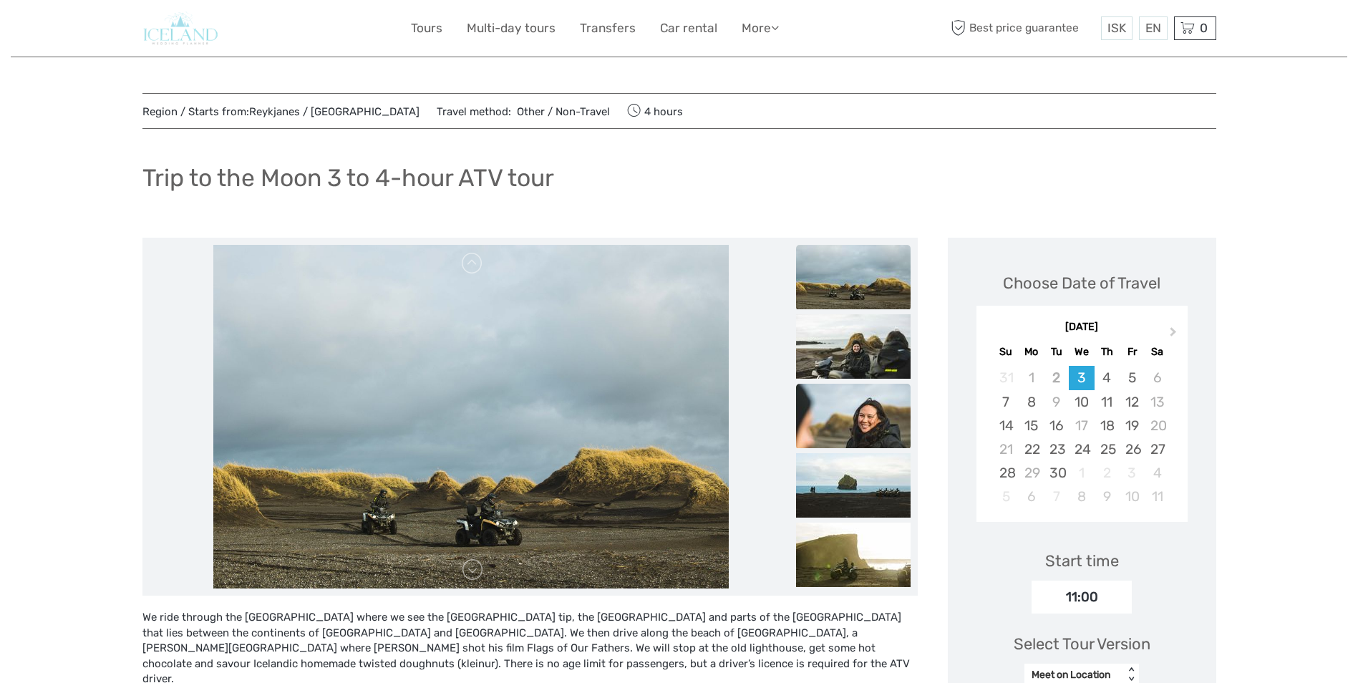
click at [838, 409] on img at bounding box center [853, 416] width 115 height 64
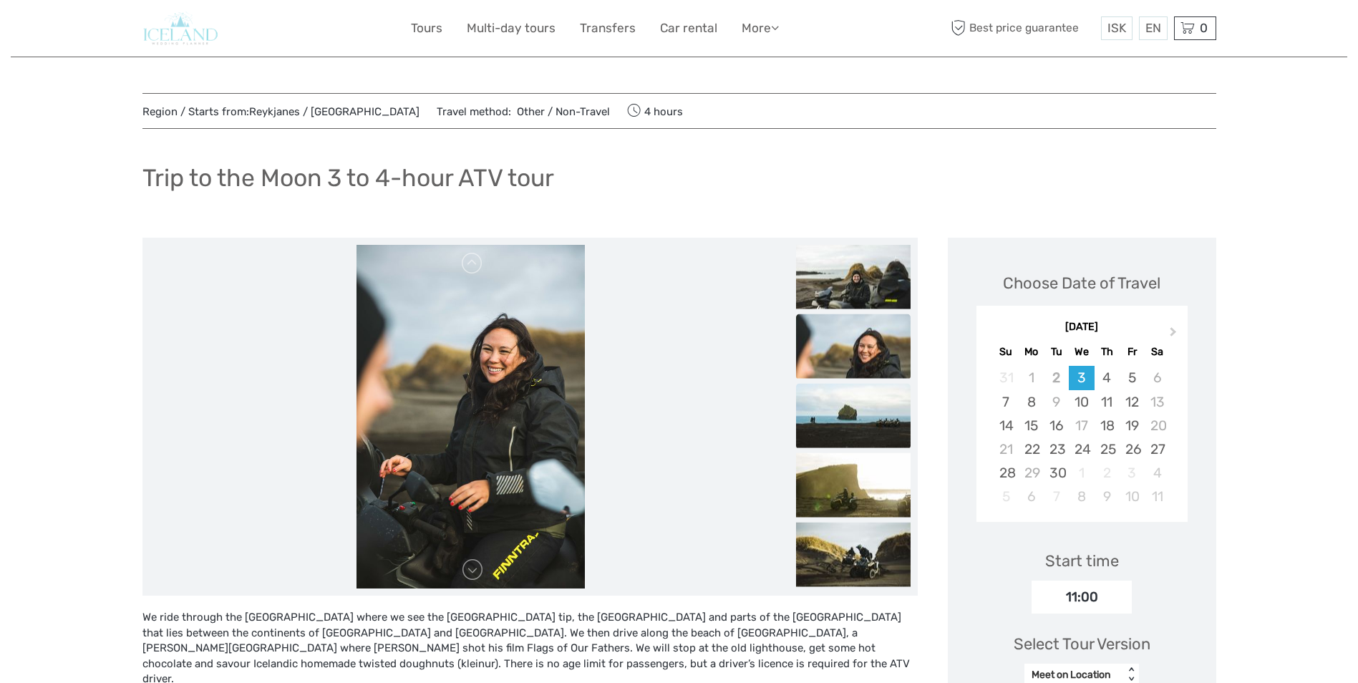
click at [841, 430] on img at bounding box center [853, 416] width 115 height 64
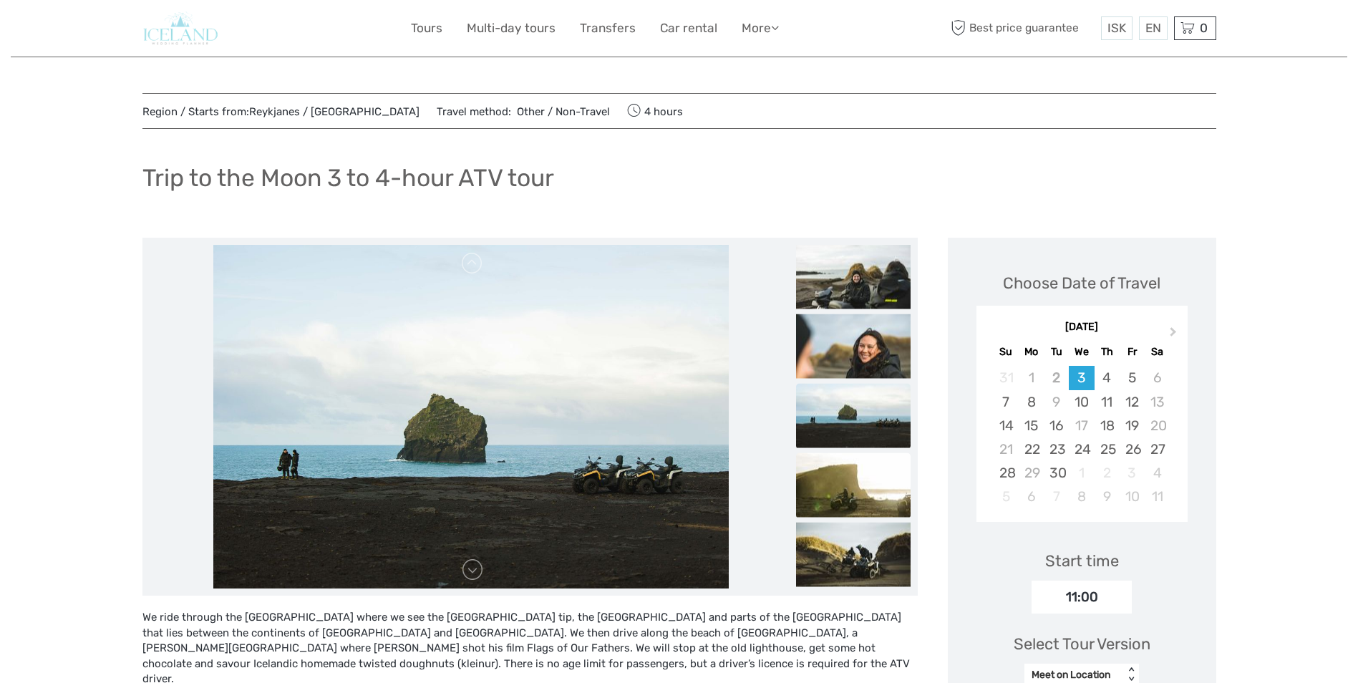
click at [841, 481] on img at bounding box center [853, 485] width 115 height 64
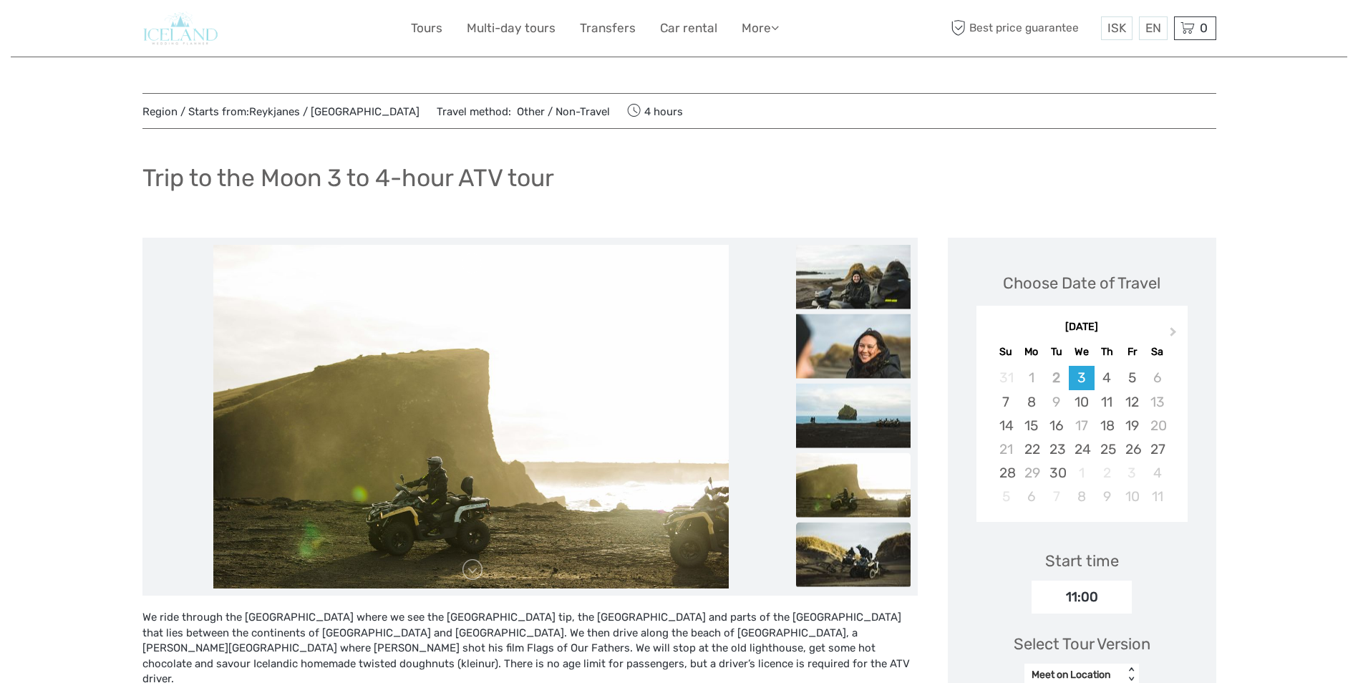
click at [839, 560] on img at bounding box center [853, 555] width 115 height 64
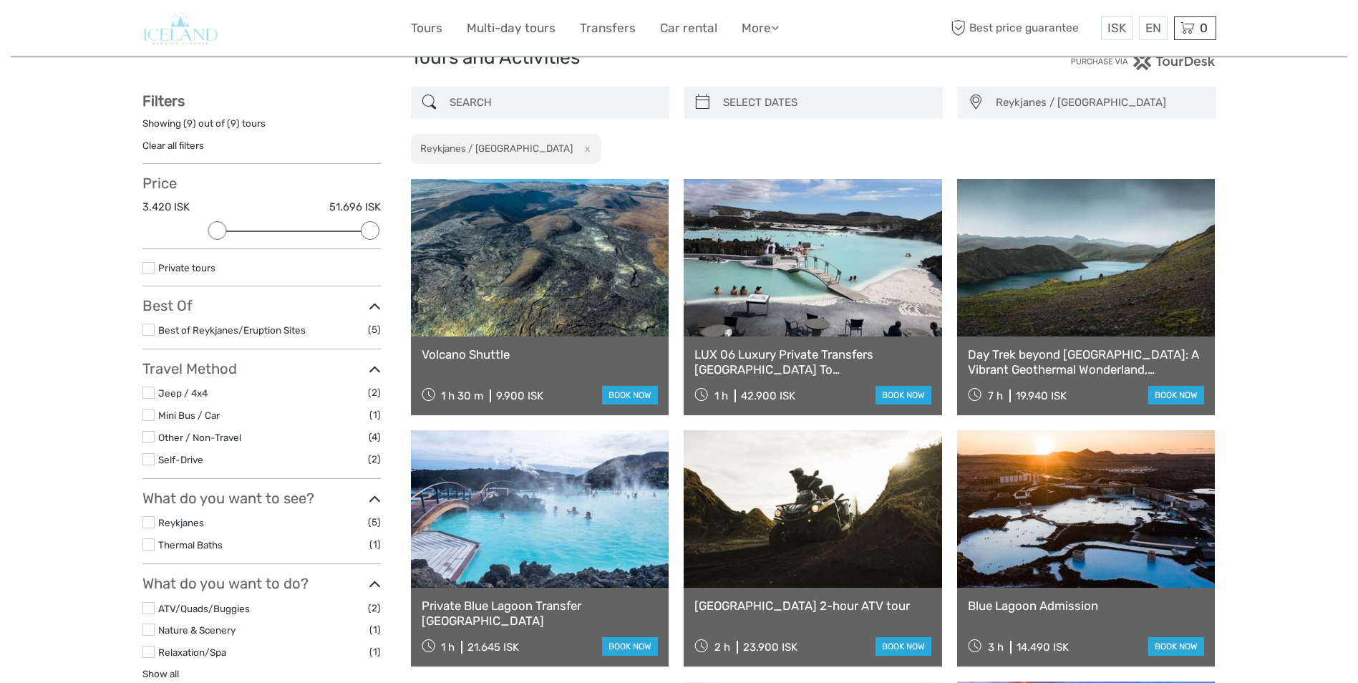
scroll to position [36, 0]
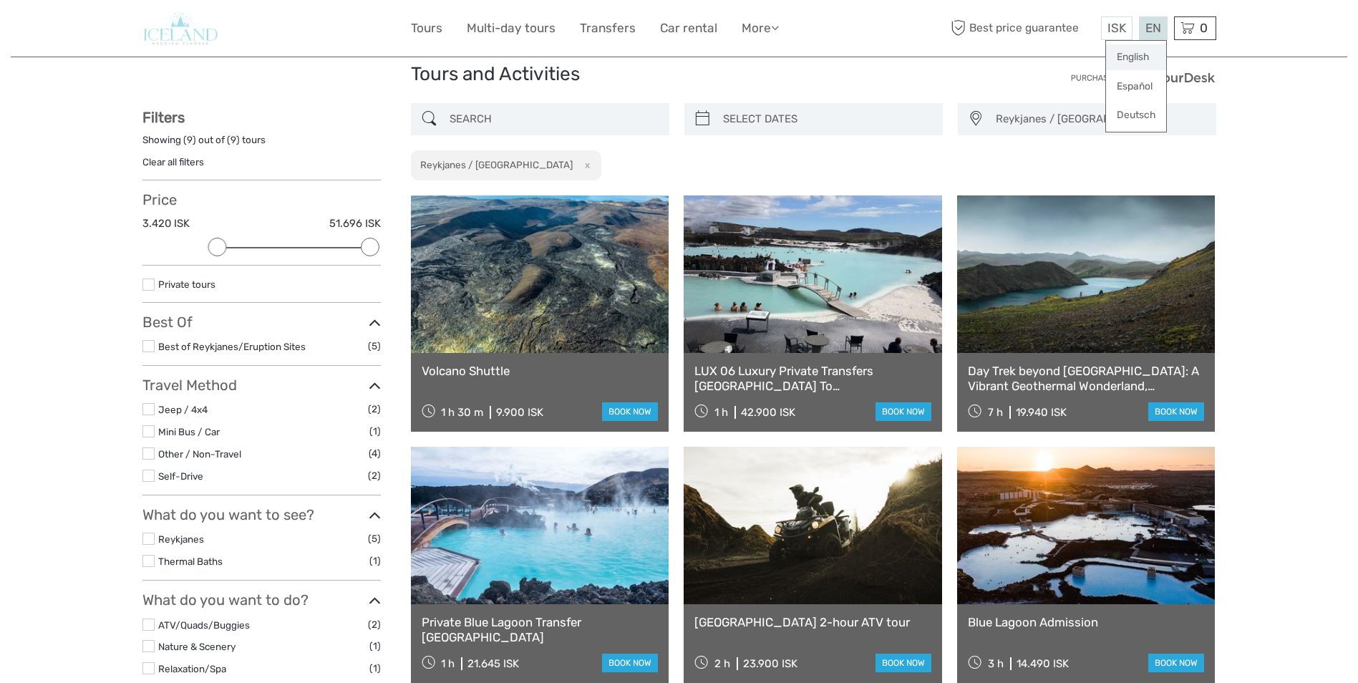
click at [1138, 55] on link "English" at bounding box center [1136, 57] width 60 height 26
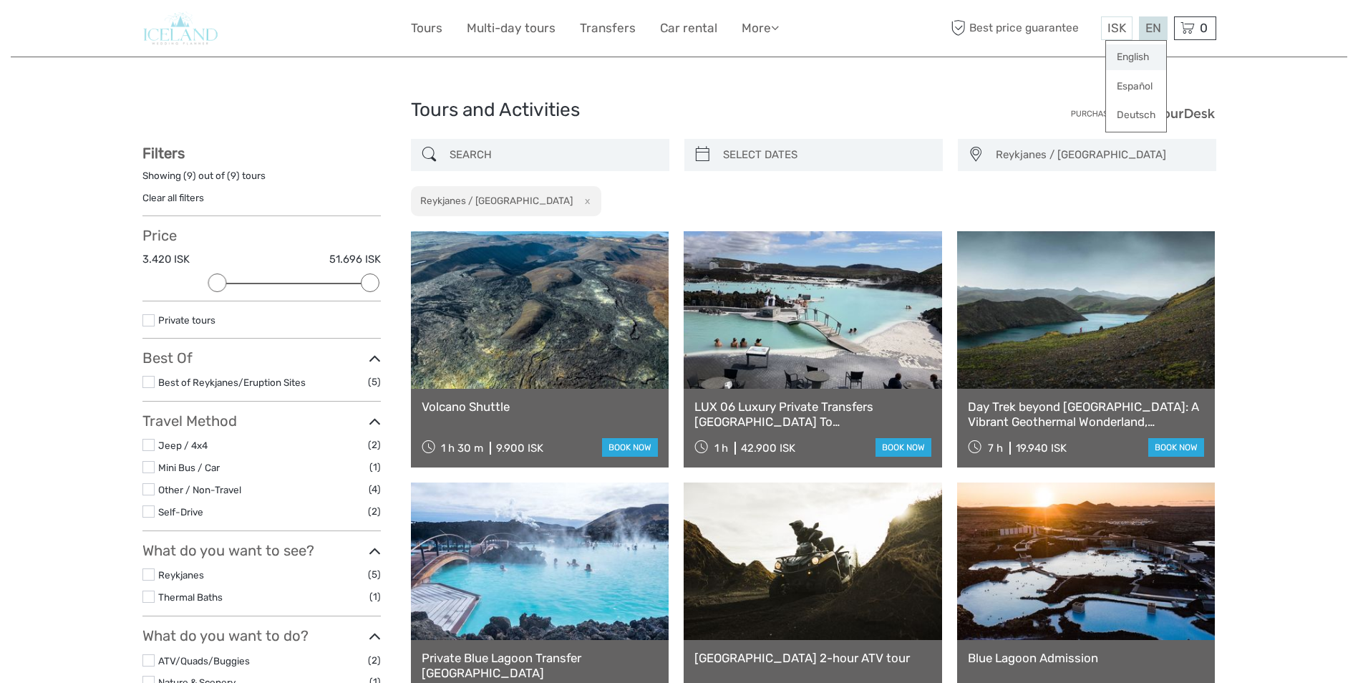
click at [1123, 57] on link "English" at bounding box center [1136, 57] width 60 height 26
click at [171, 465] on link "Mini Bus / Car" at bounding box center [189, 467] width 62 height 11
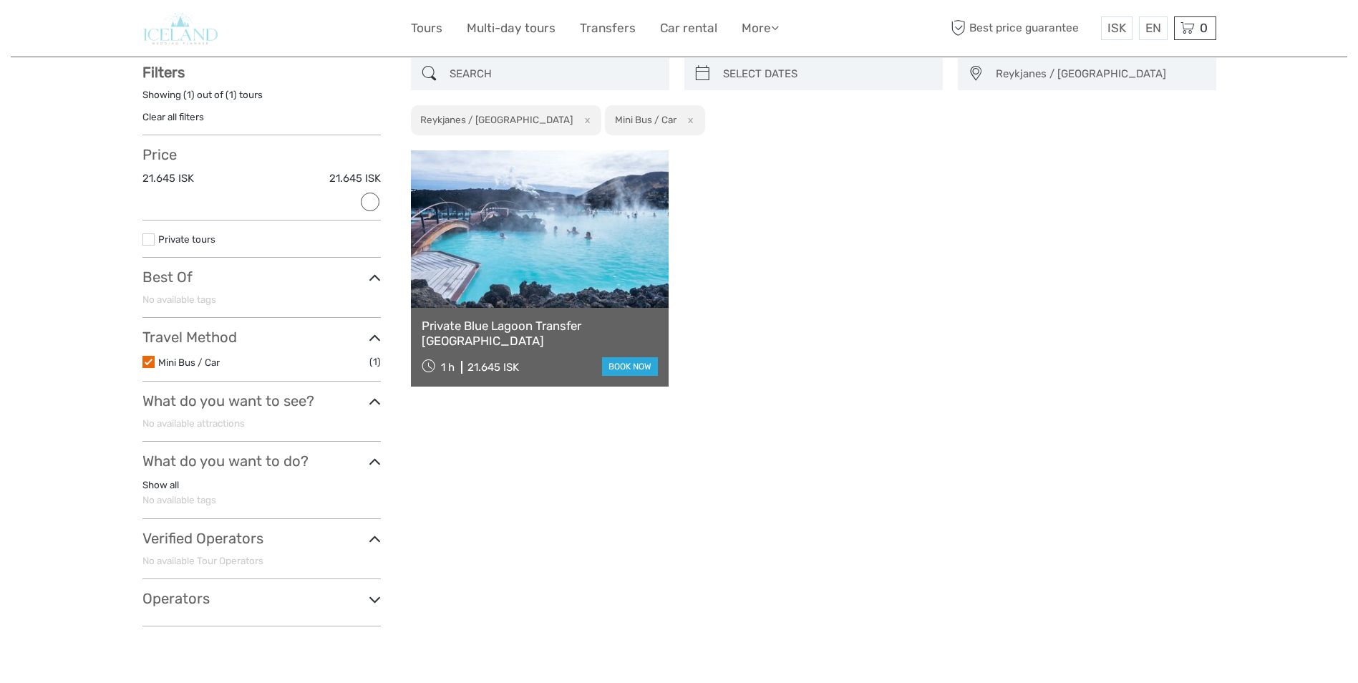
scroll to position [82, 0]
click at [150, 362] on label at bounding box center [148, 361] width 12 height 12
click at [0, 0] on input "checkbox" at bounding box center [0, 0] width 0 height 0
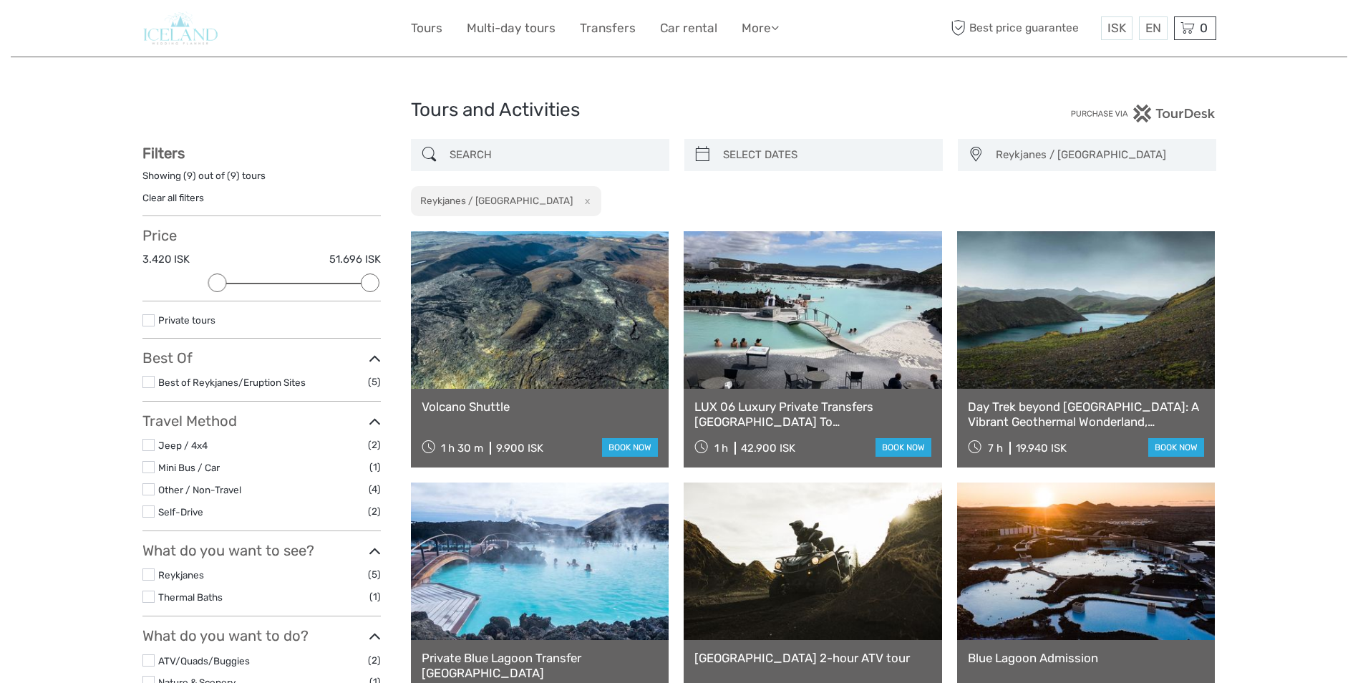
click at [193, 599] on link "Thermal Baths" at bounding box center [190, 596] width 64 height 11
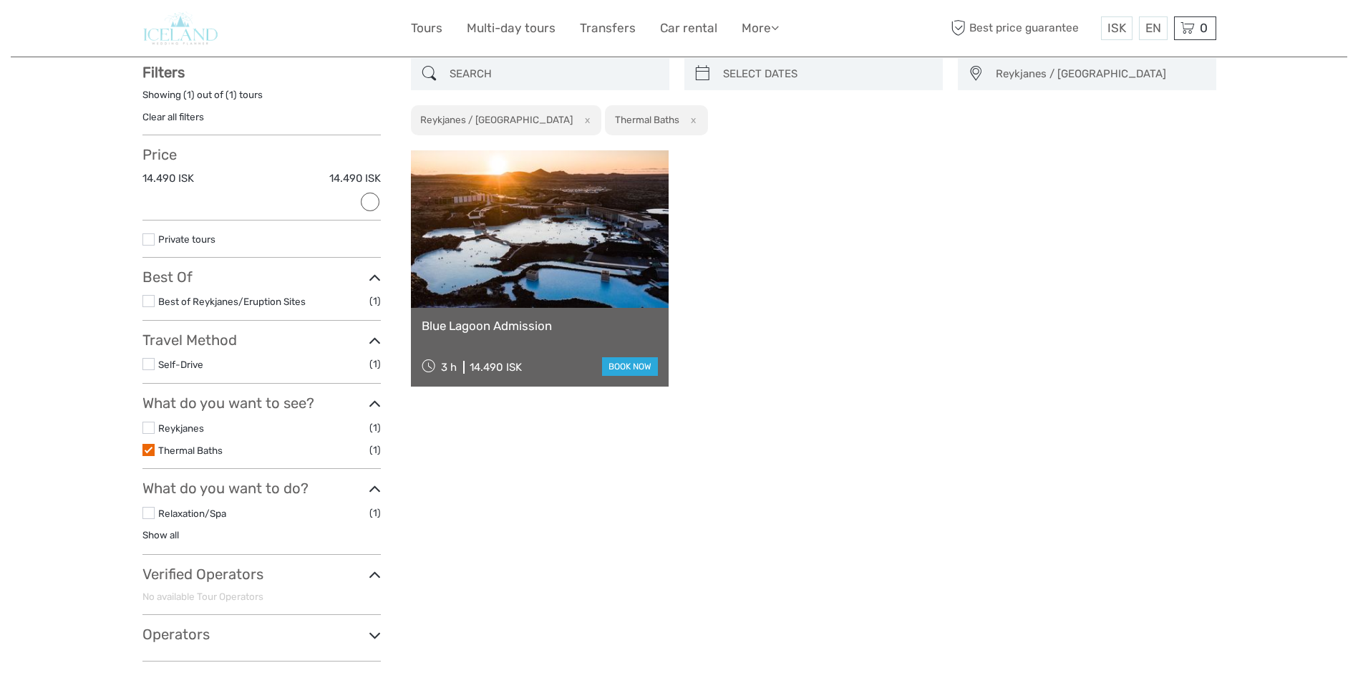
scroll to position [82, 0]
click at [532, 331] on link "Blue Lagoon Admission" at bounding box center [540, 325] width 237 height 14
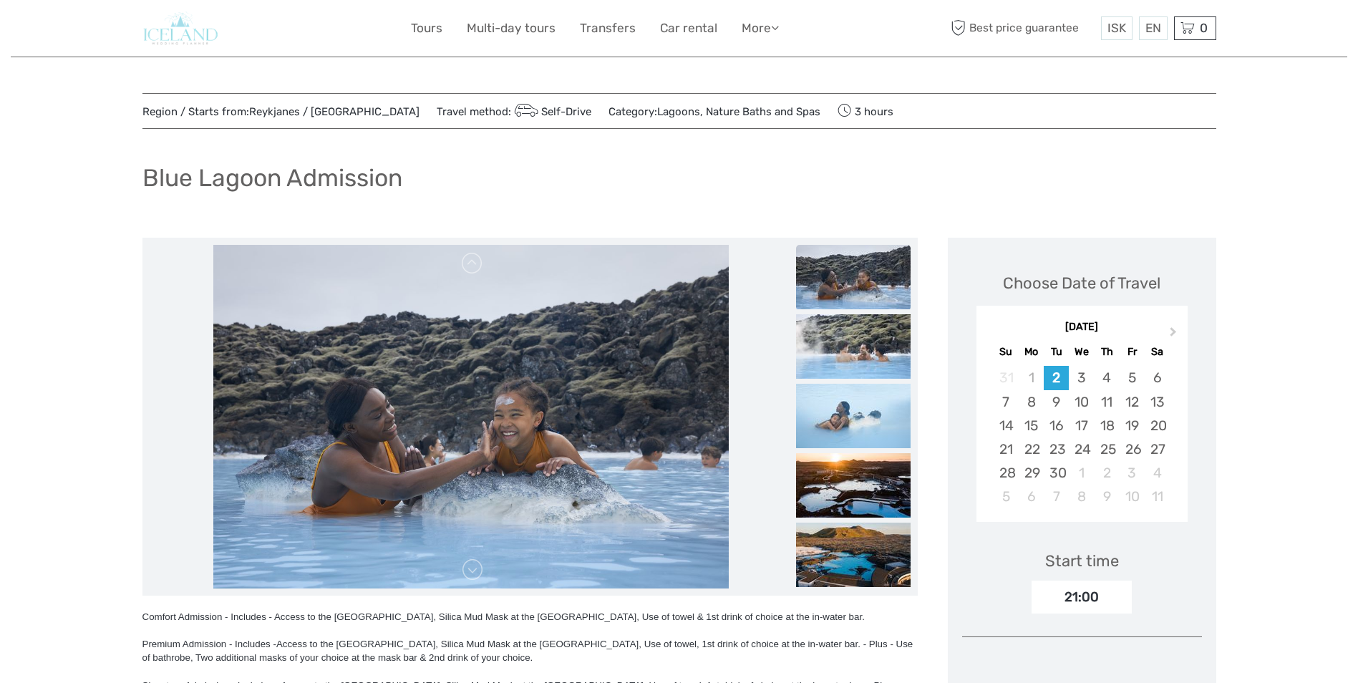
click at [548, 420] on img at bounding box center [470, 417] width 515 height 344
click at [849, 306] on img at bounding box center [853, 277] width 115 height 64
click at [838, 379] on li at bounding box center [853, 347] width 115 height 66
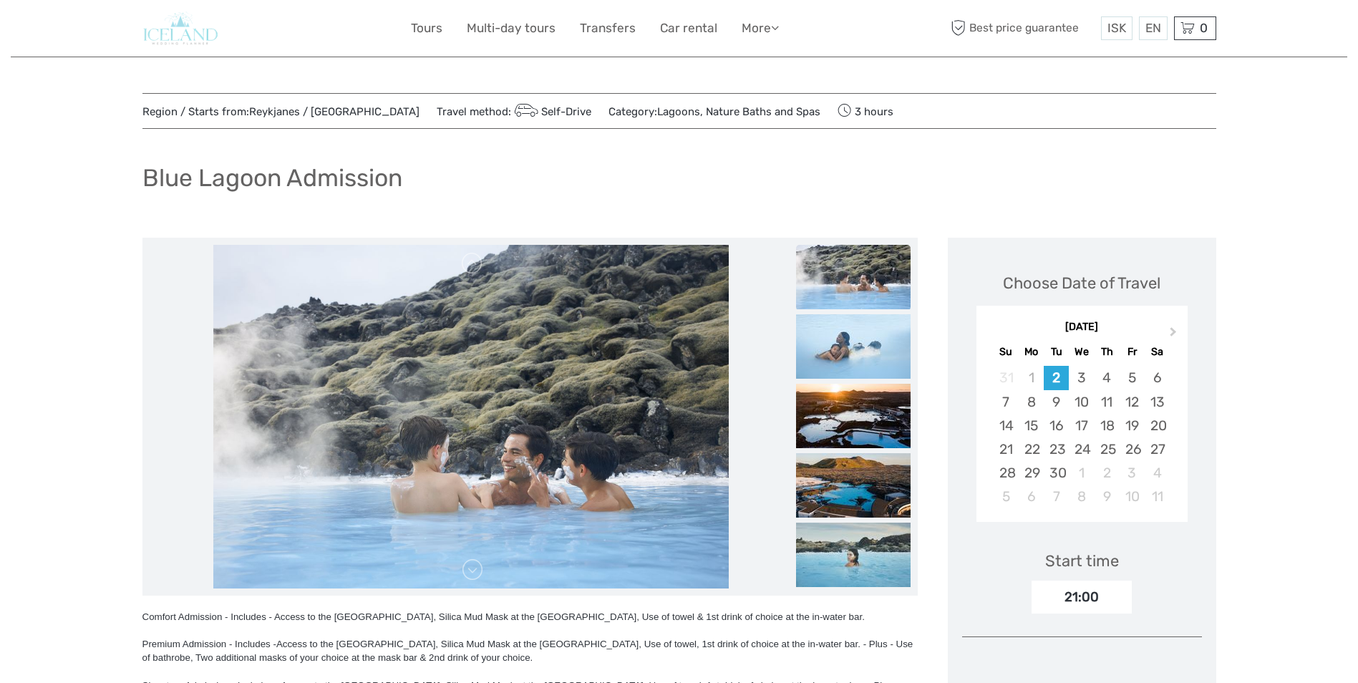
drag, startPoint x: 588, startPoint y: 491, endPoint x: 724, endPoint y: 490, distance: 136.0
click at [621, 493] on img at bounding box center [470, 417] width 515 height 344
click at [860, 425] on img at bounding box center [853, 416] width 115 height 64
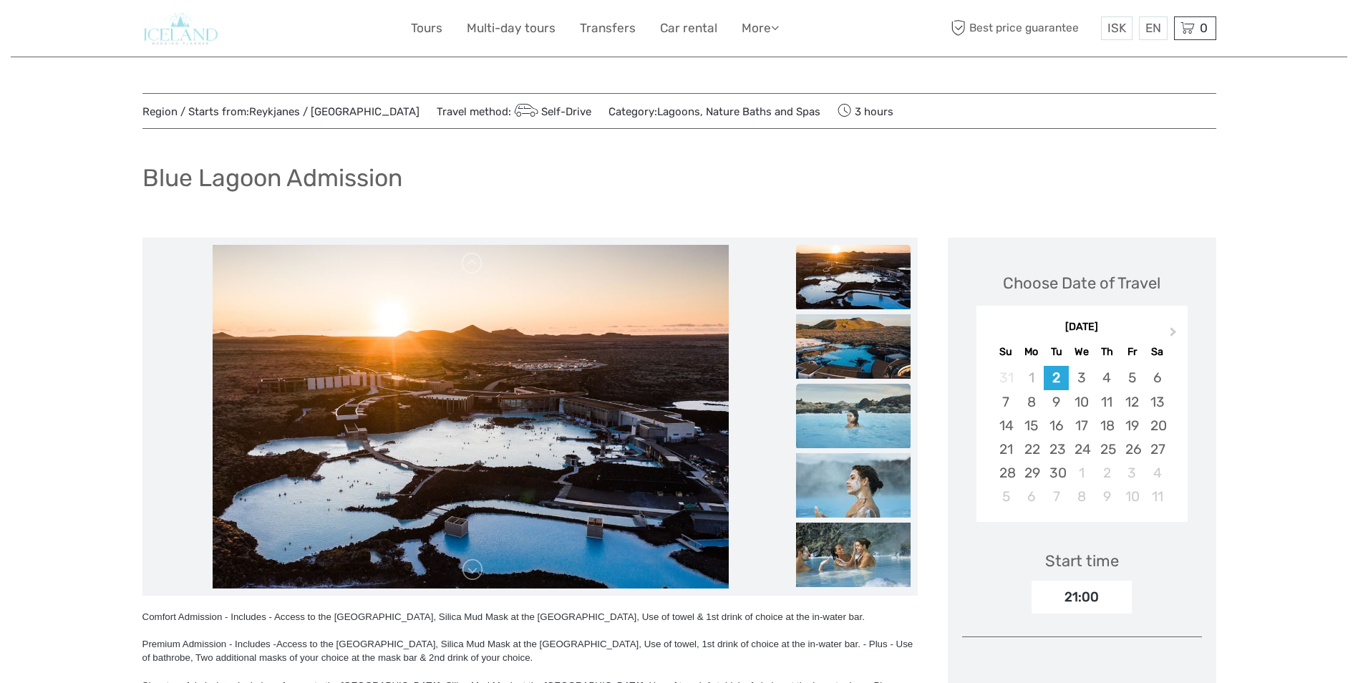
click at [858, 438] on img at bounding box center [853, 416] width 115 height 64
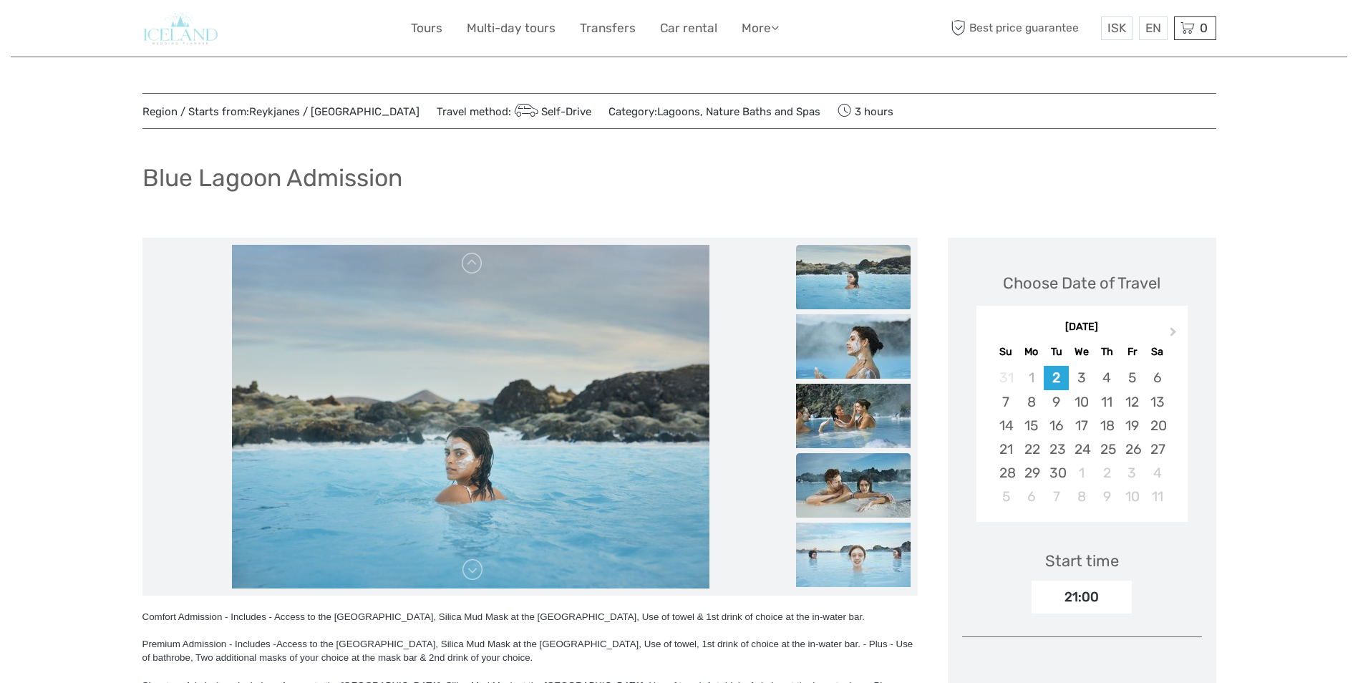
click at [846, 485] on img at bounding box center [853, 485] width 115 height 64
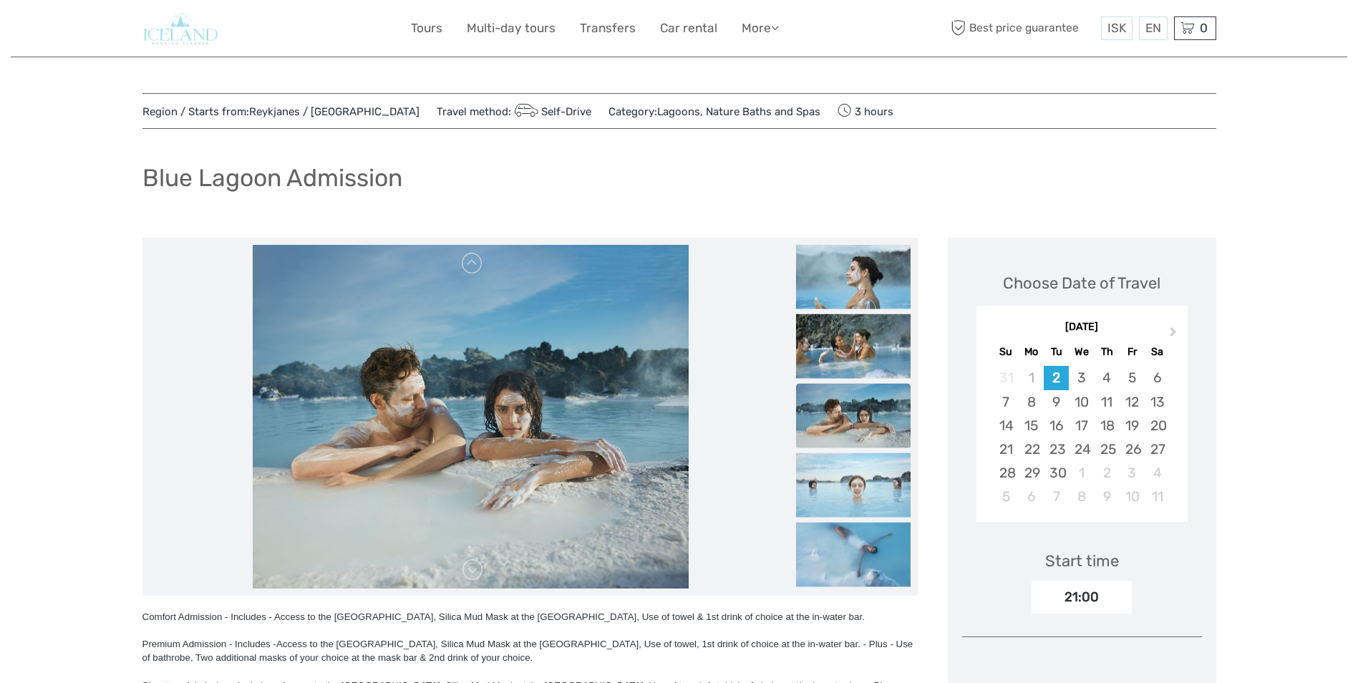
click at [846, 485] on img at bounding box center [853, 485] width 115 height 64
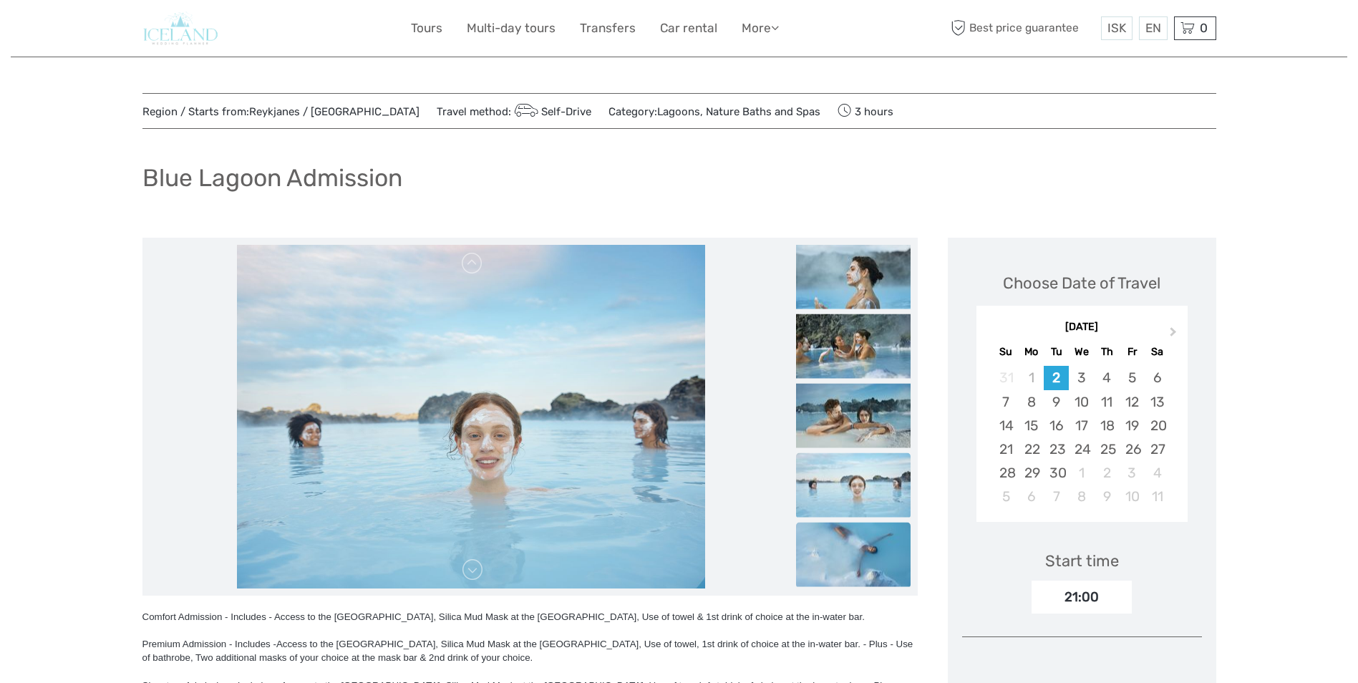
click at [840, 560] on img at bounding box center [853, 555] width 115 height 64
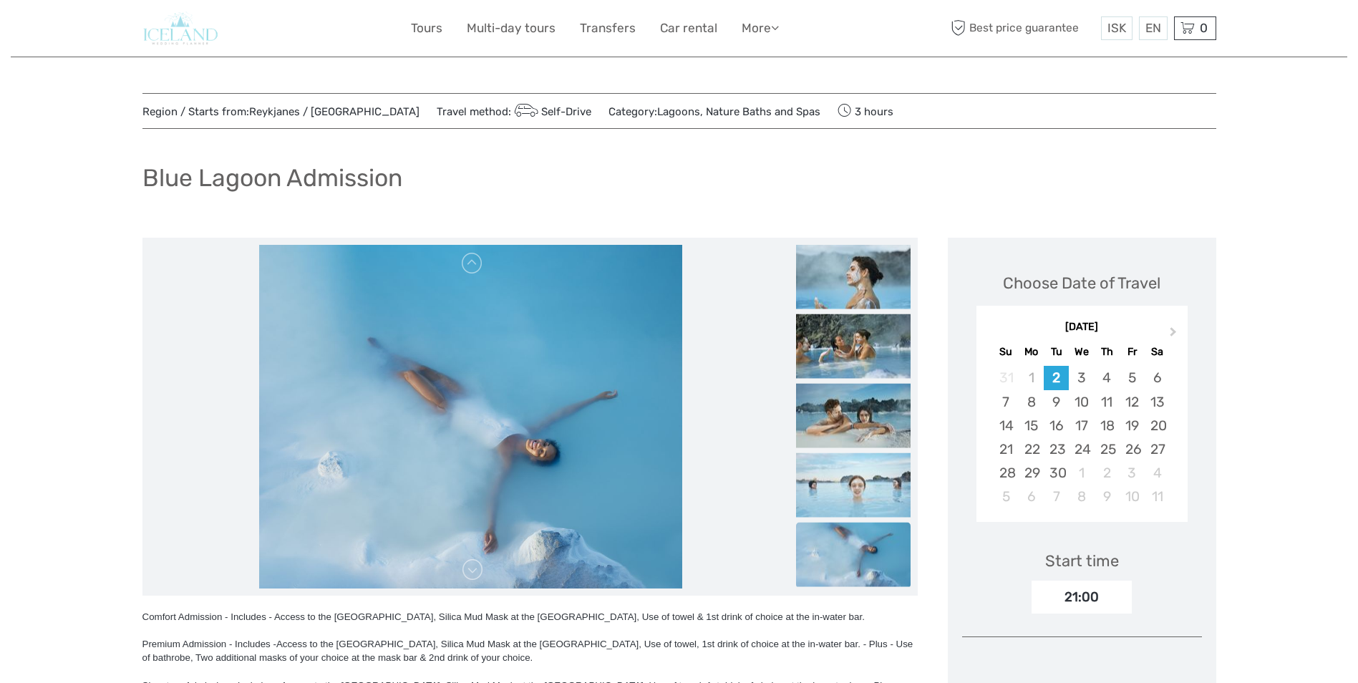
click at [840, 560] on img at bounding box center [853, 555] width 115 height 64
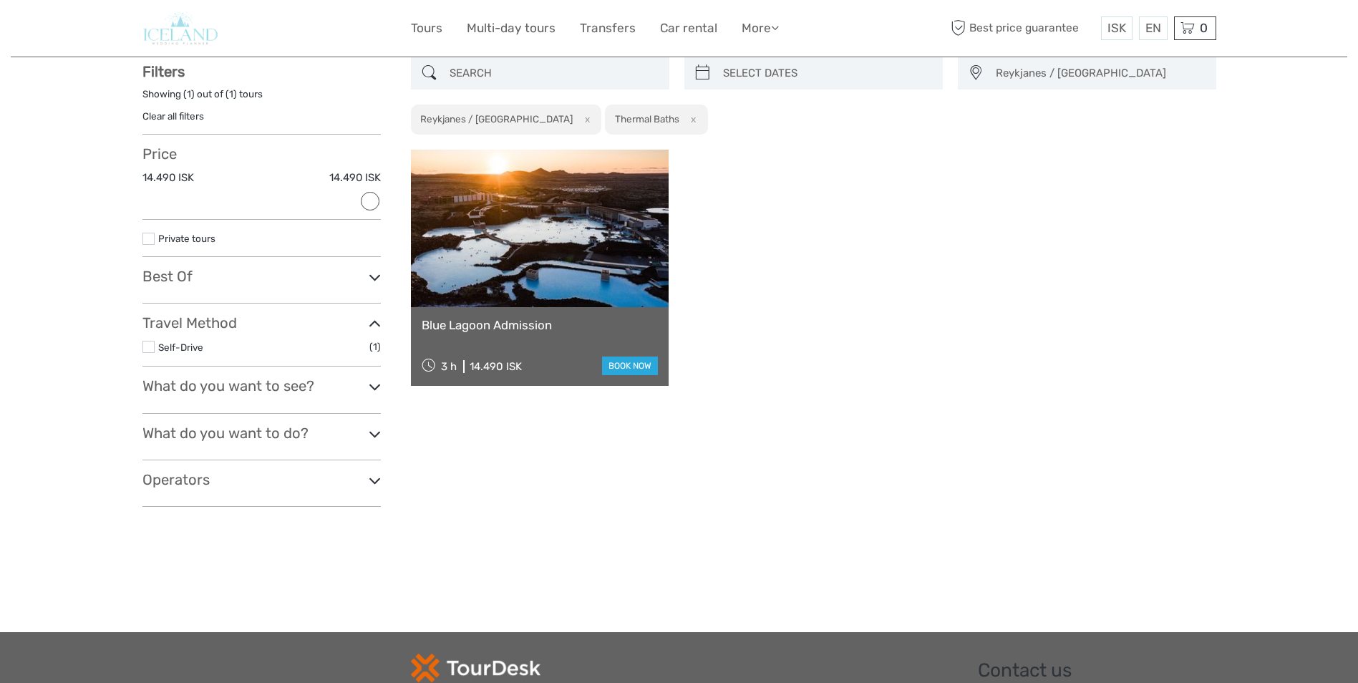
scroll to position [69, 0]
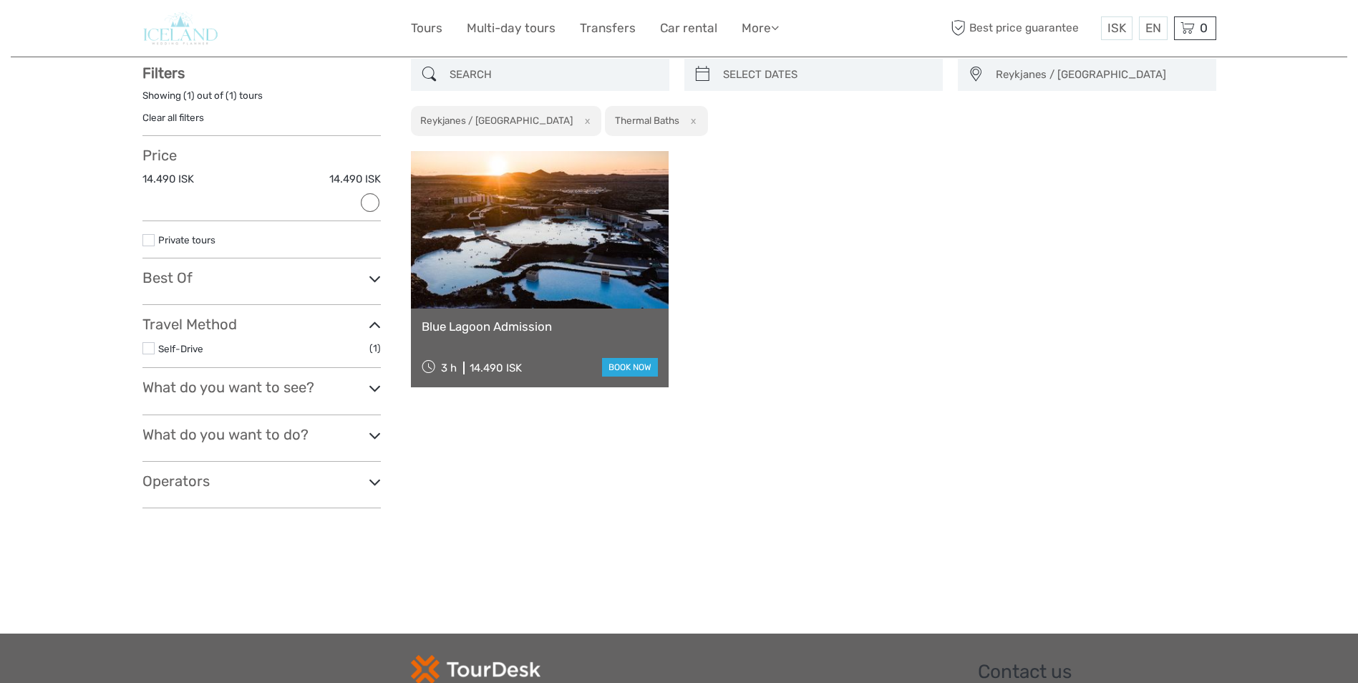
click at [1002, 485] on div "Reykjanes / Keflavík Capital Region East North Northeast Reykjanes / Keflavík S…" at bounding box center [813, 289] width 805 height 461
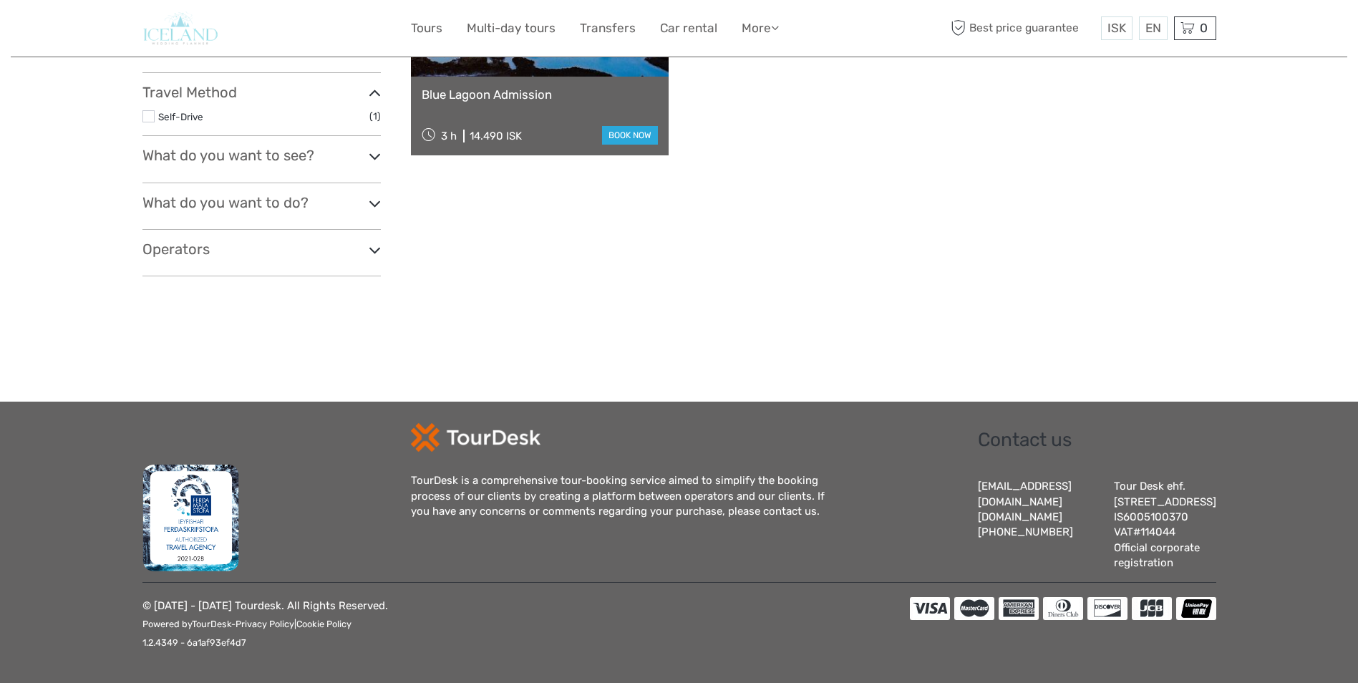
scroll to position [0, 0]
